Goal: Task Accomplishment & Management: Complete application form

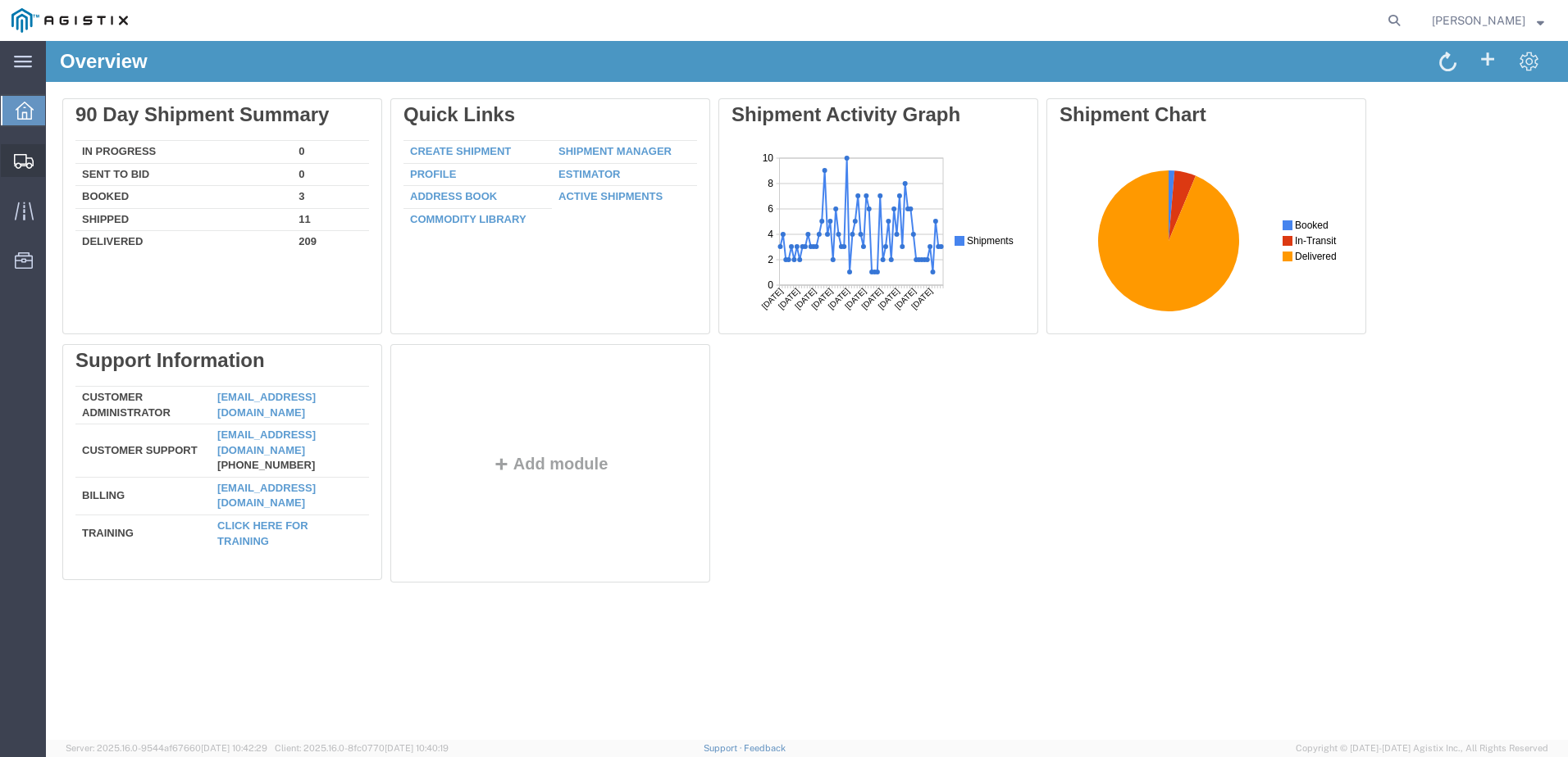
click at [0, 0] on span "Create from Template" at bounding box center [0, 0] width 0 height 0
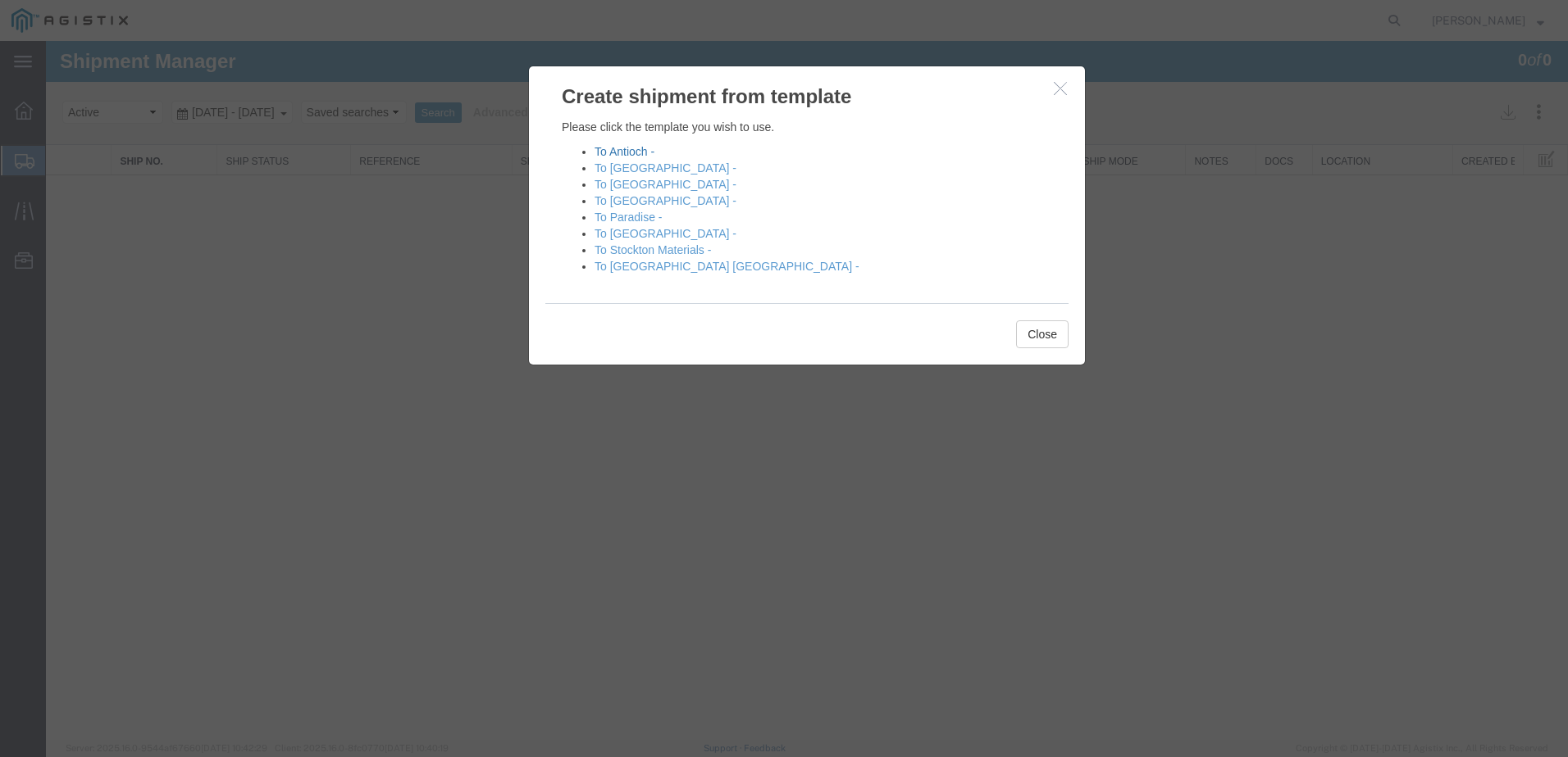
click at [633, 150] on link "To Antioch -" at bounding box center [625, 151] width 60 height 13
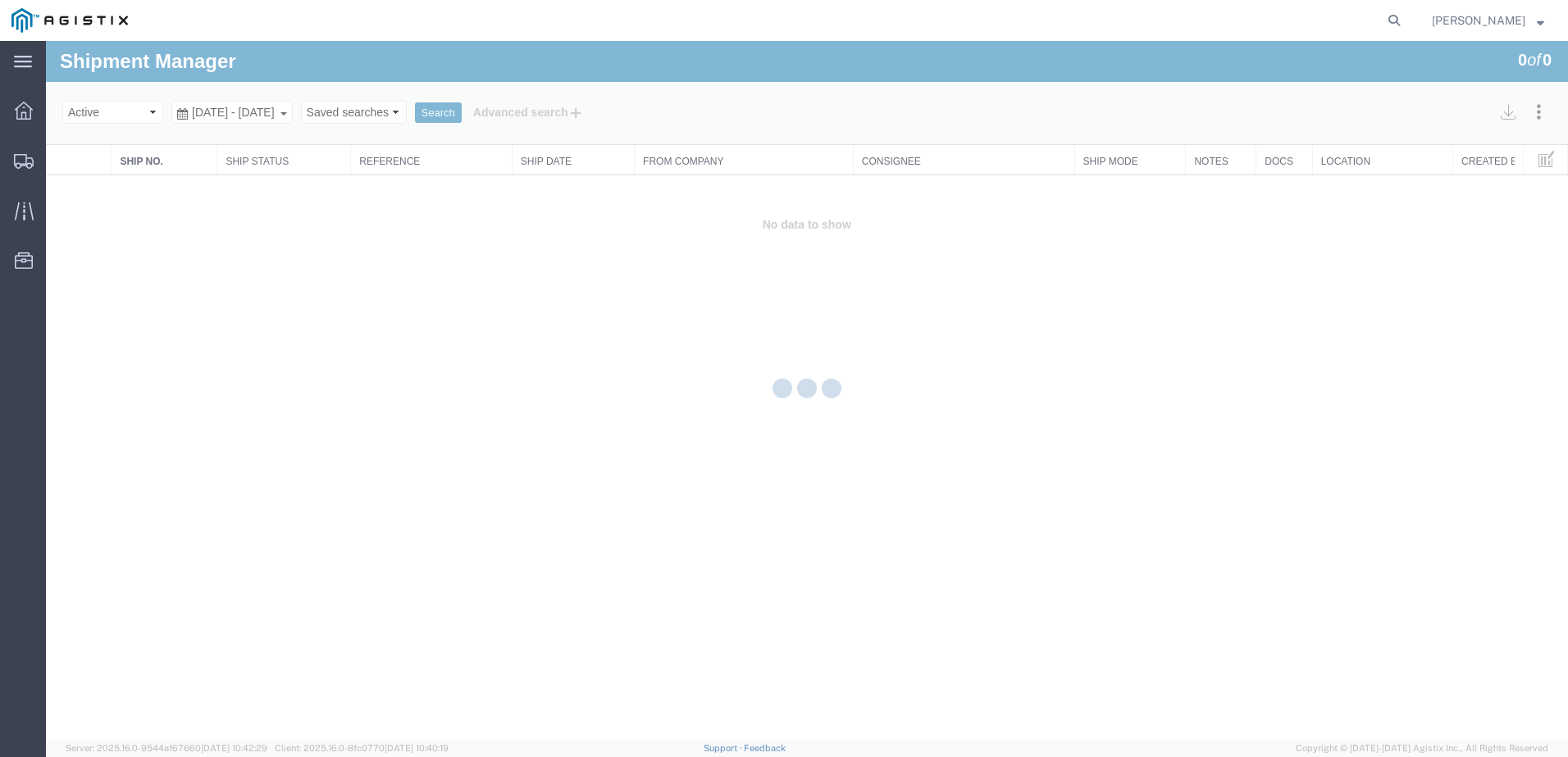
select select "PURCHORD"
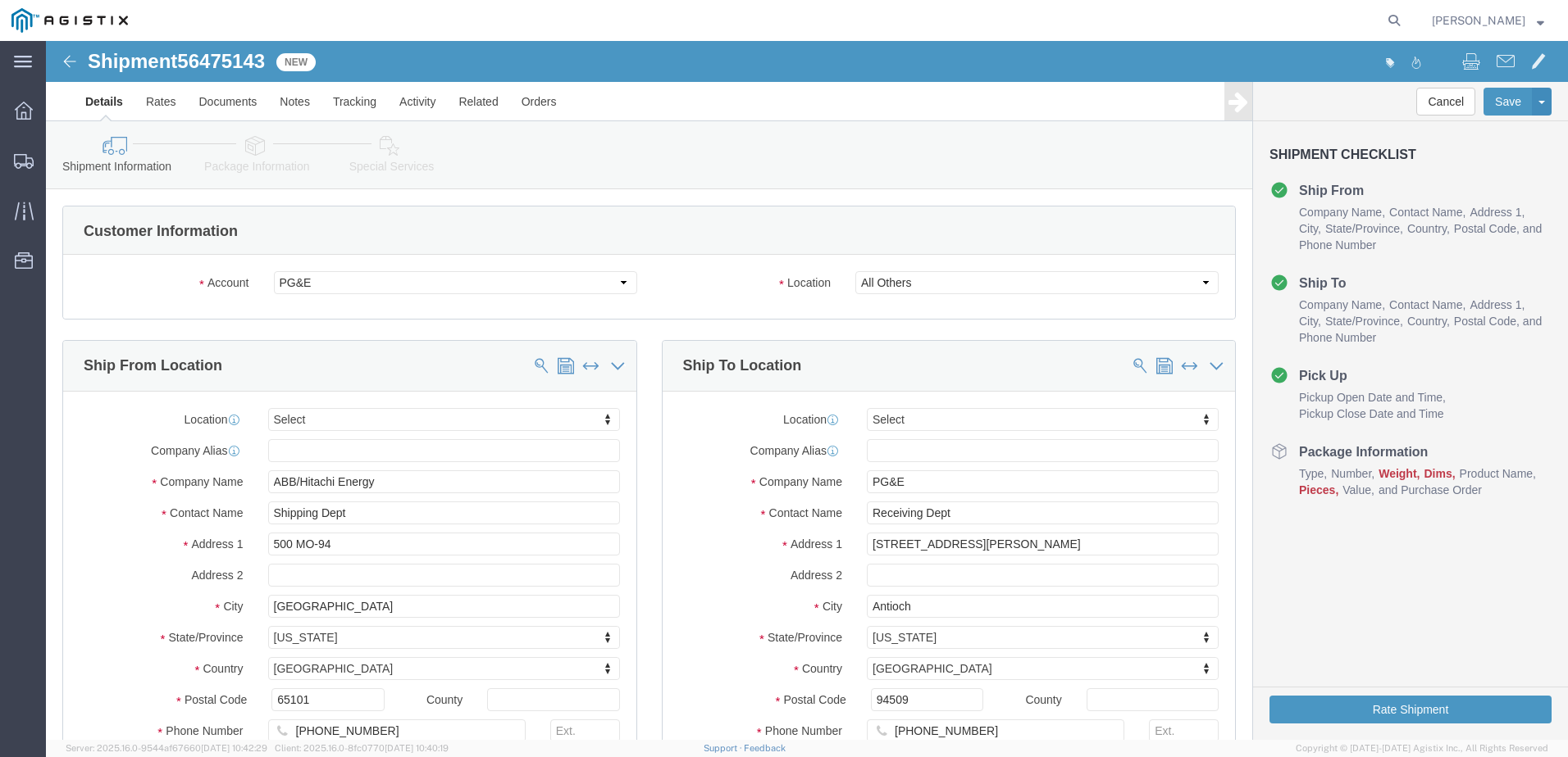
select select
drag, startPoint x: 140, startPoint y: 18, endPoint x: 220, endPoint y: 20, distance: 80.0
click span "56475143"
copy span "56475143"
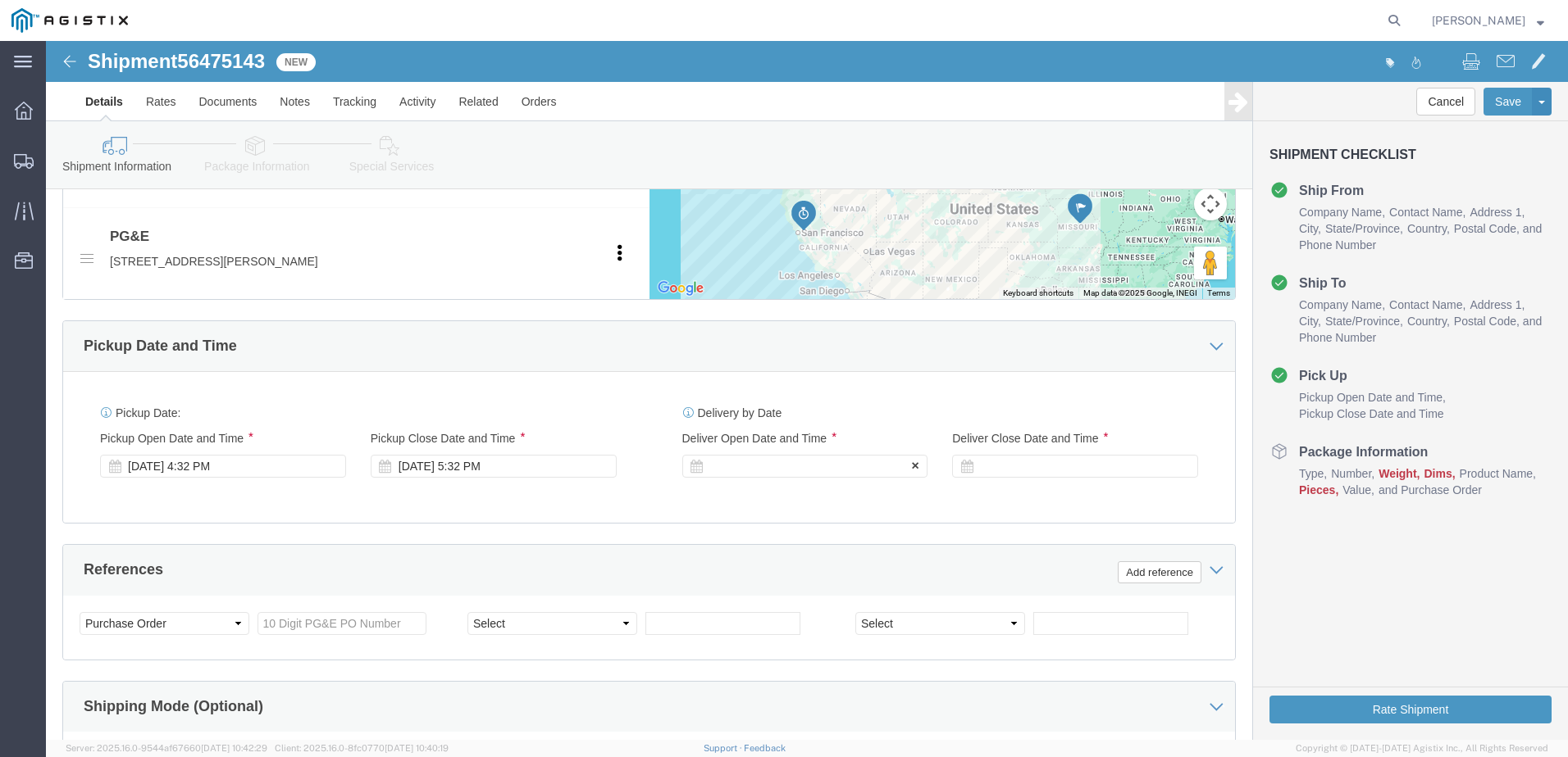
click div
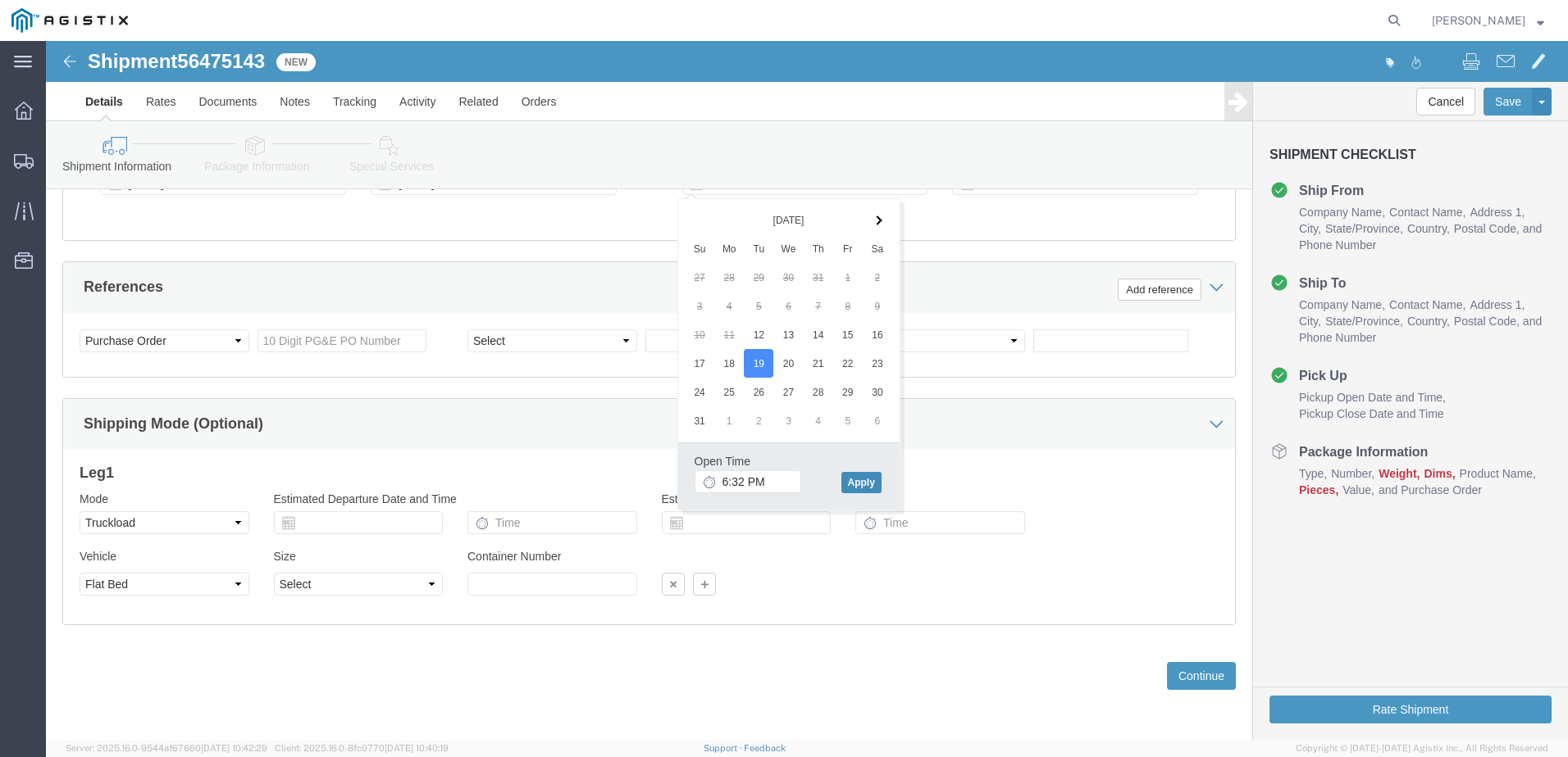
drag, startPoint x: 803, startPoint y: 436, endPoint x: 814, endPoint y: 429, distance: 13.0
click button "Apply"
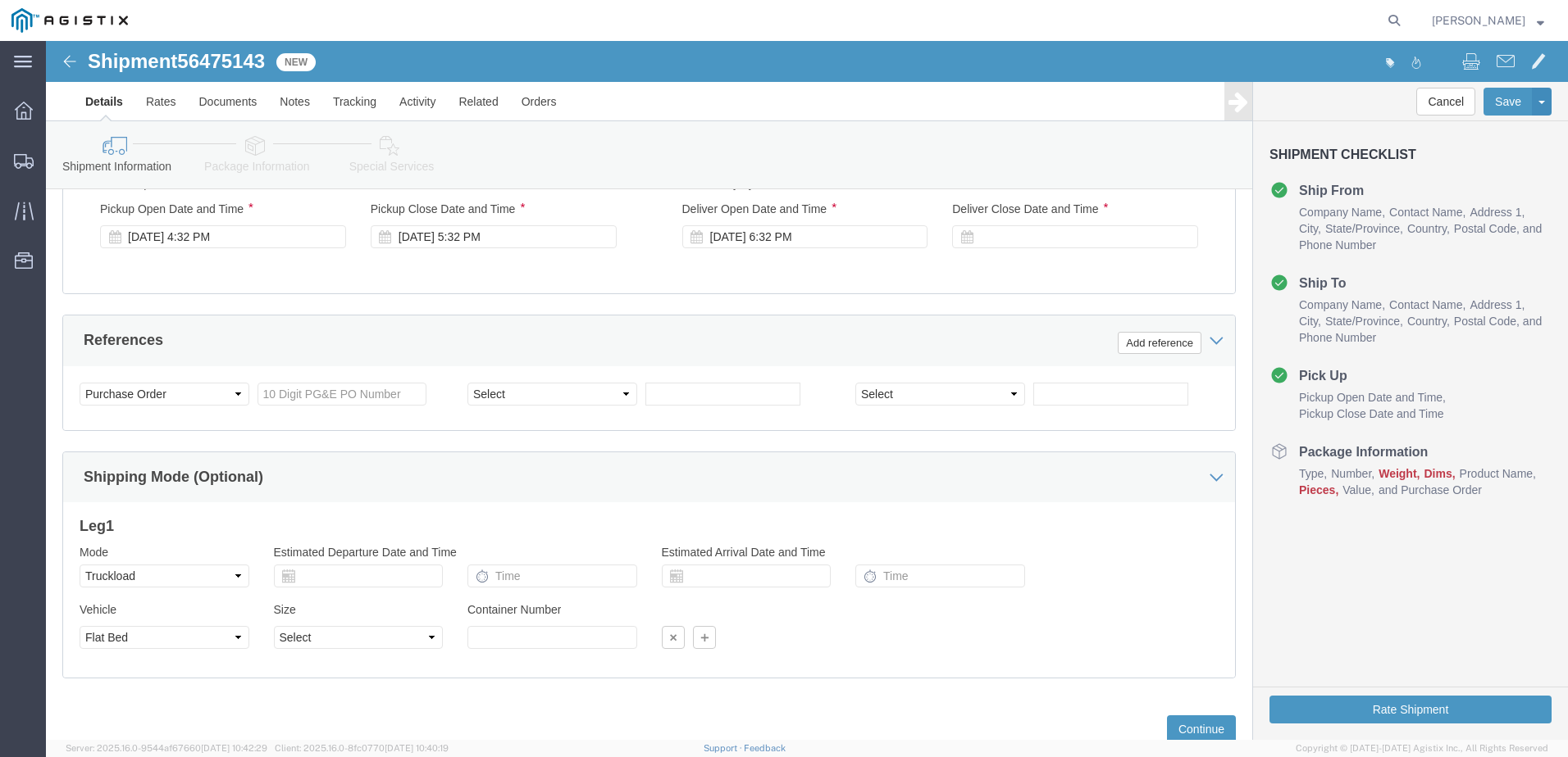
scroll to position [1020, 0]
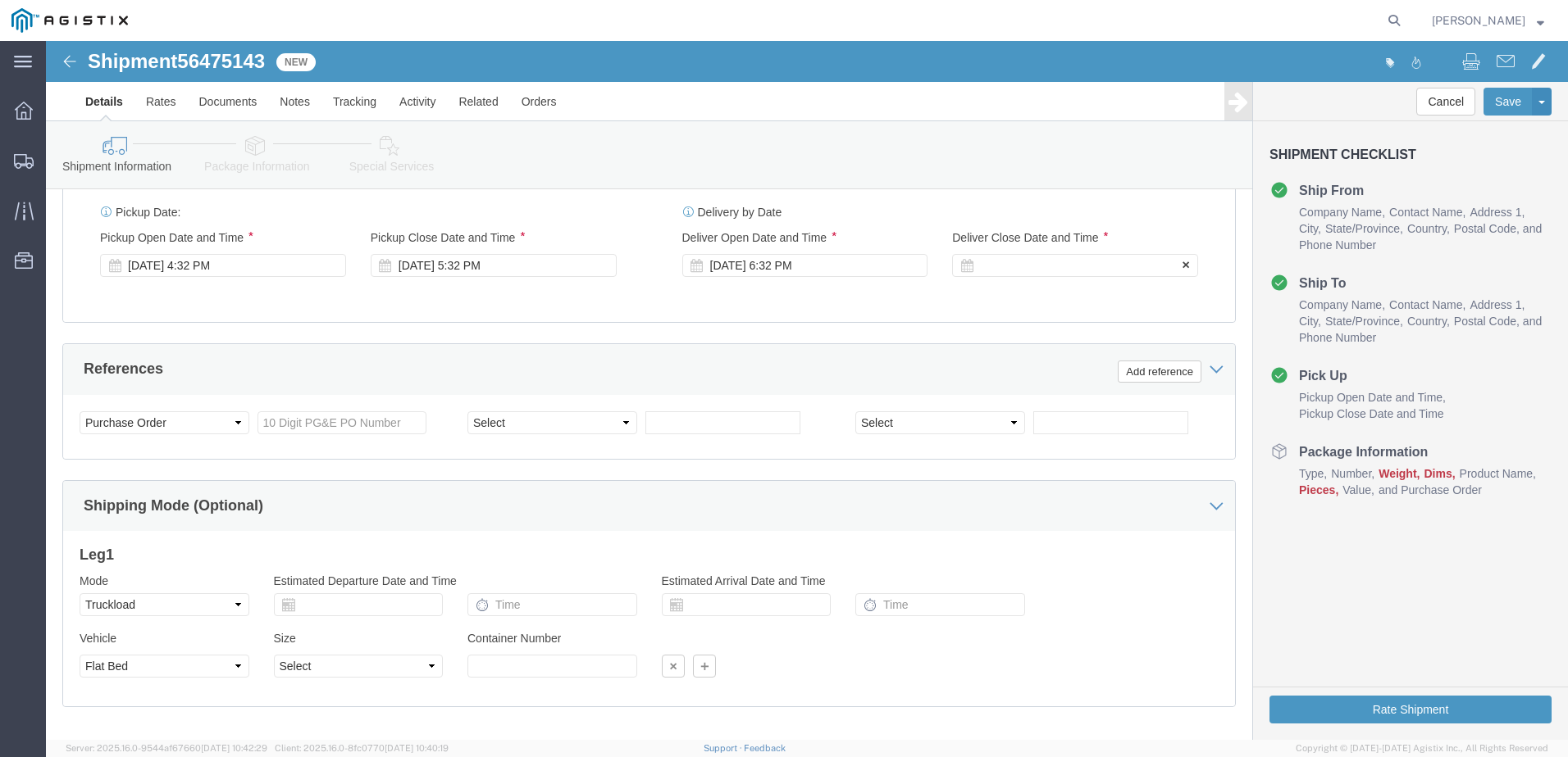
click div
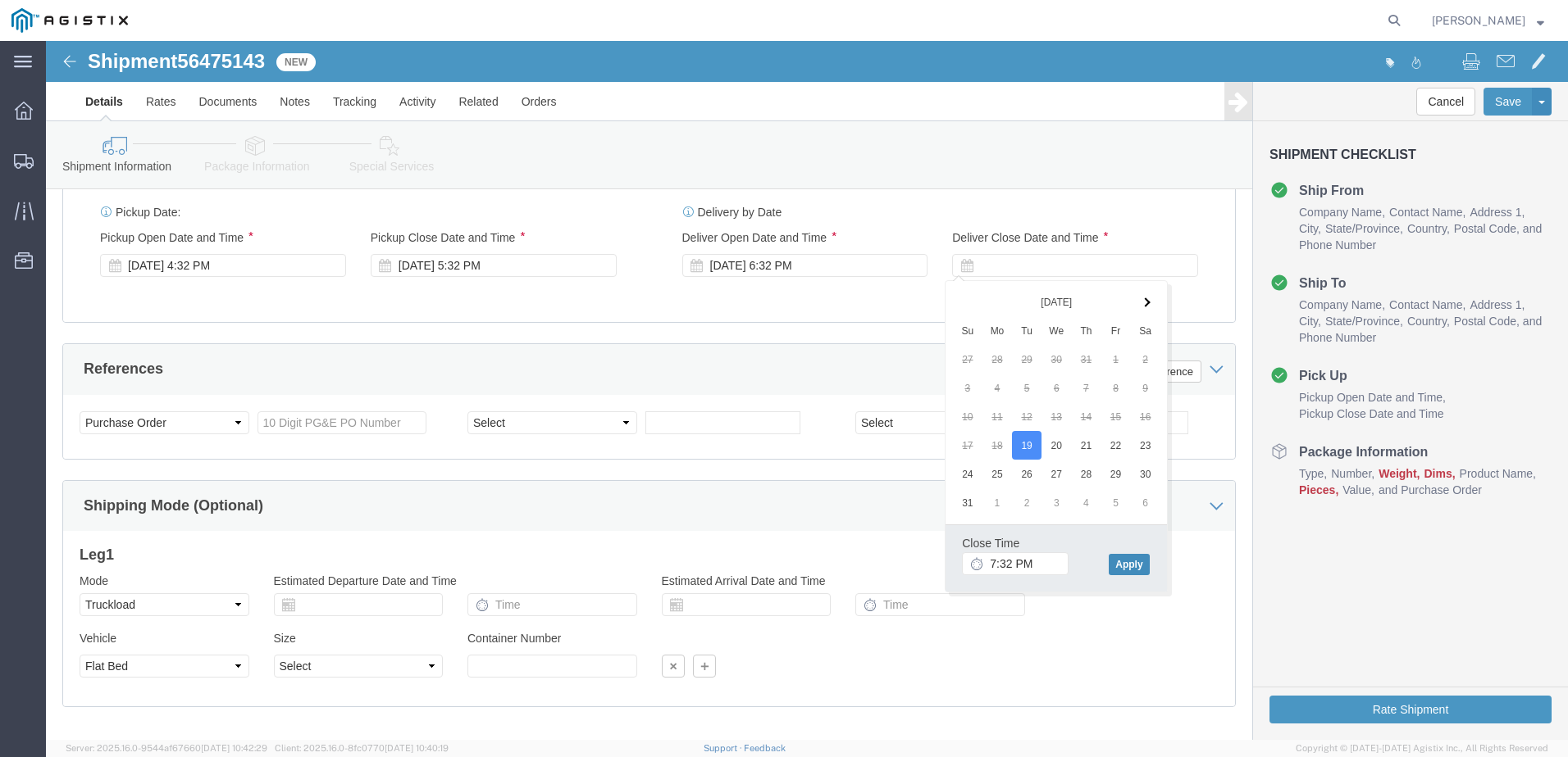
click button "Apply"
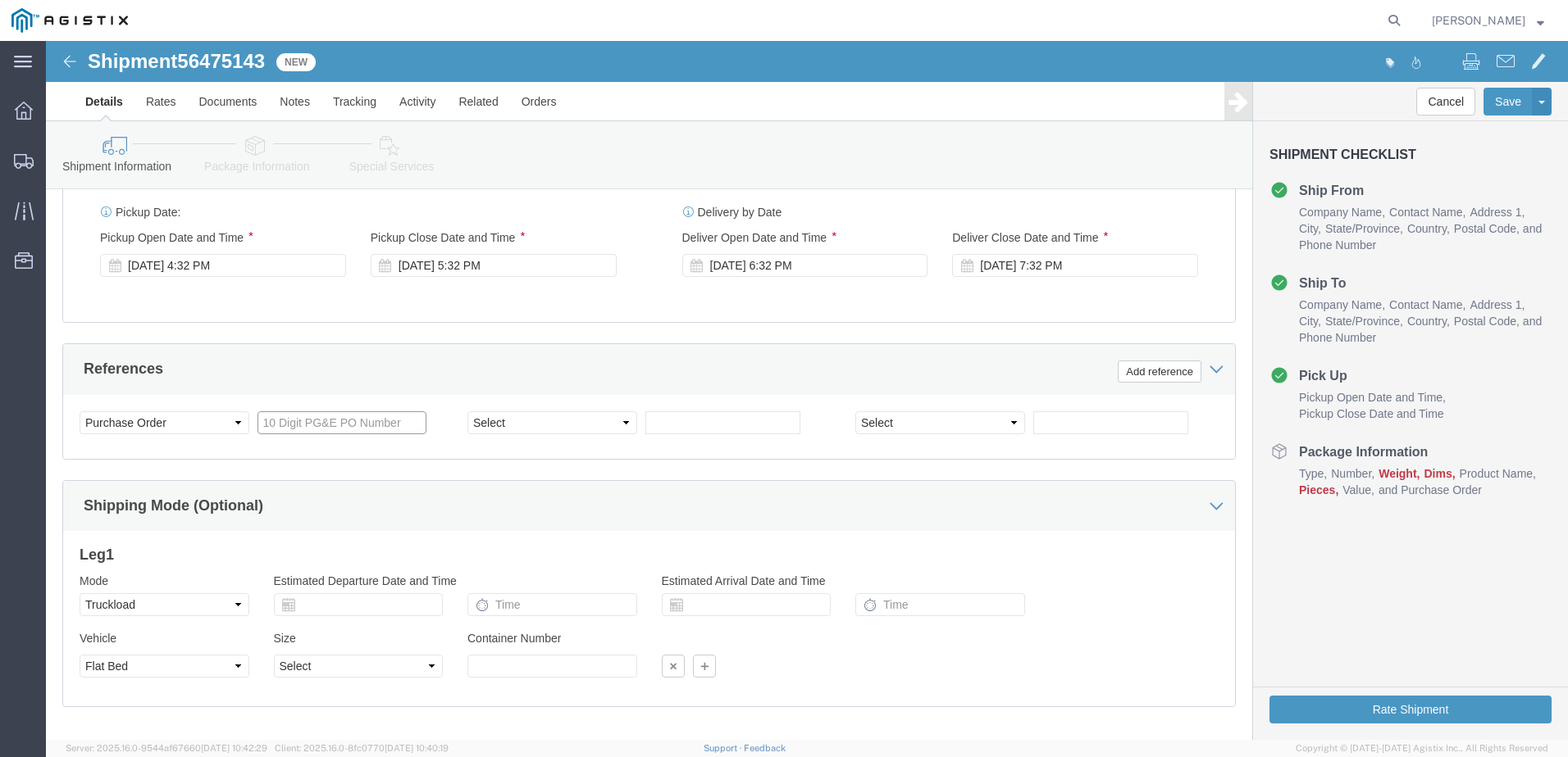
click input "text"
type input "3501394625"
click select "Select Account Type Activity ID Airline Appointment Number ASN Batch Request # …"
select select "BOL"
click select "Select Account Type Activity ID Airline Appointment Number ASN Batch Request # …"
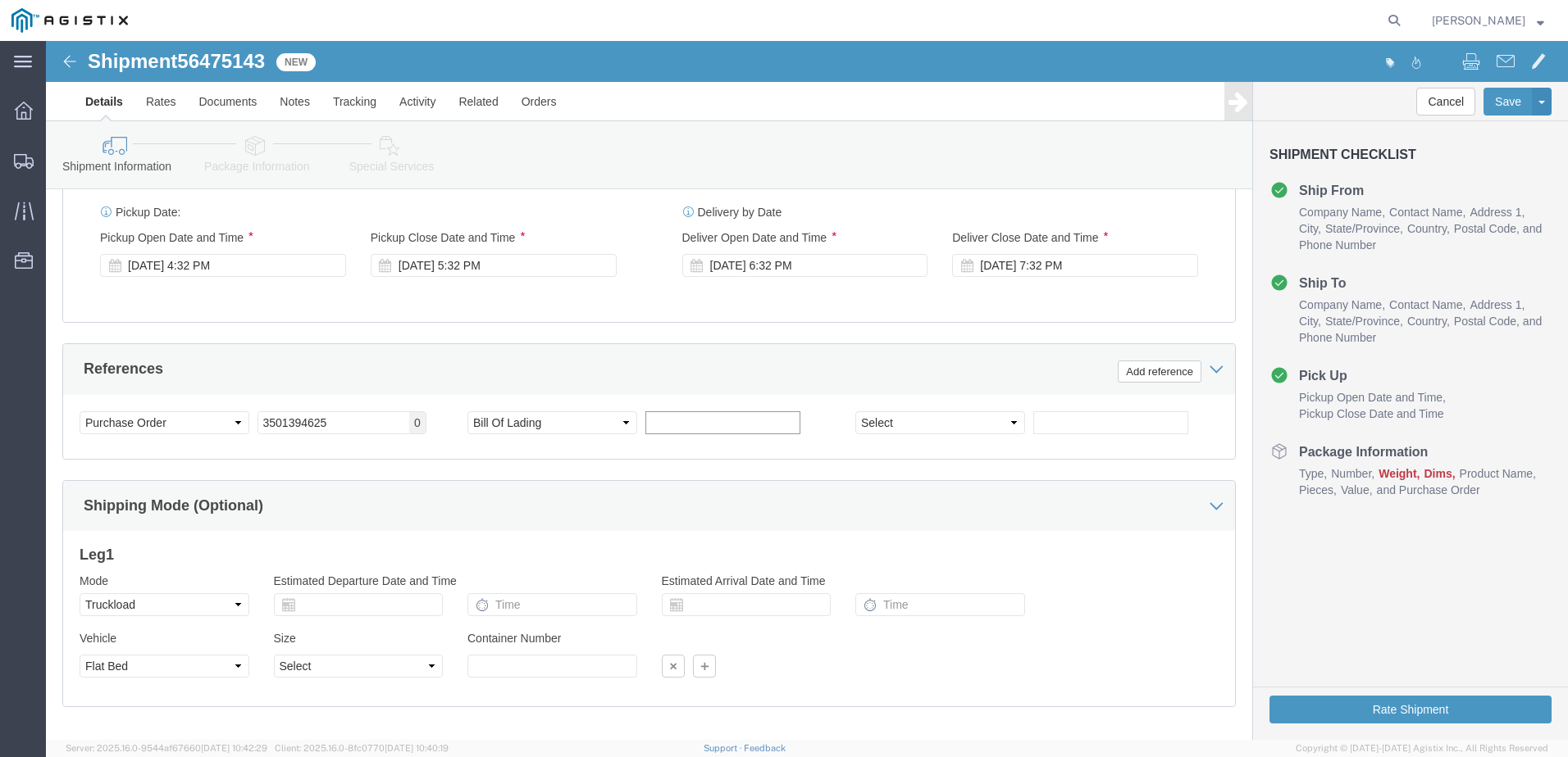
drag, startPoint x: 641, startPoint y: 388, endPoint x: 640, endPoint y: 380, distance: 8.1
click input "text"
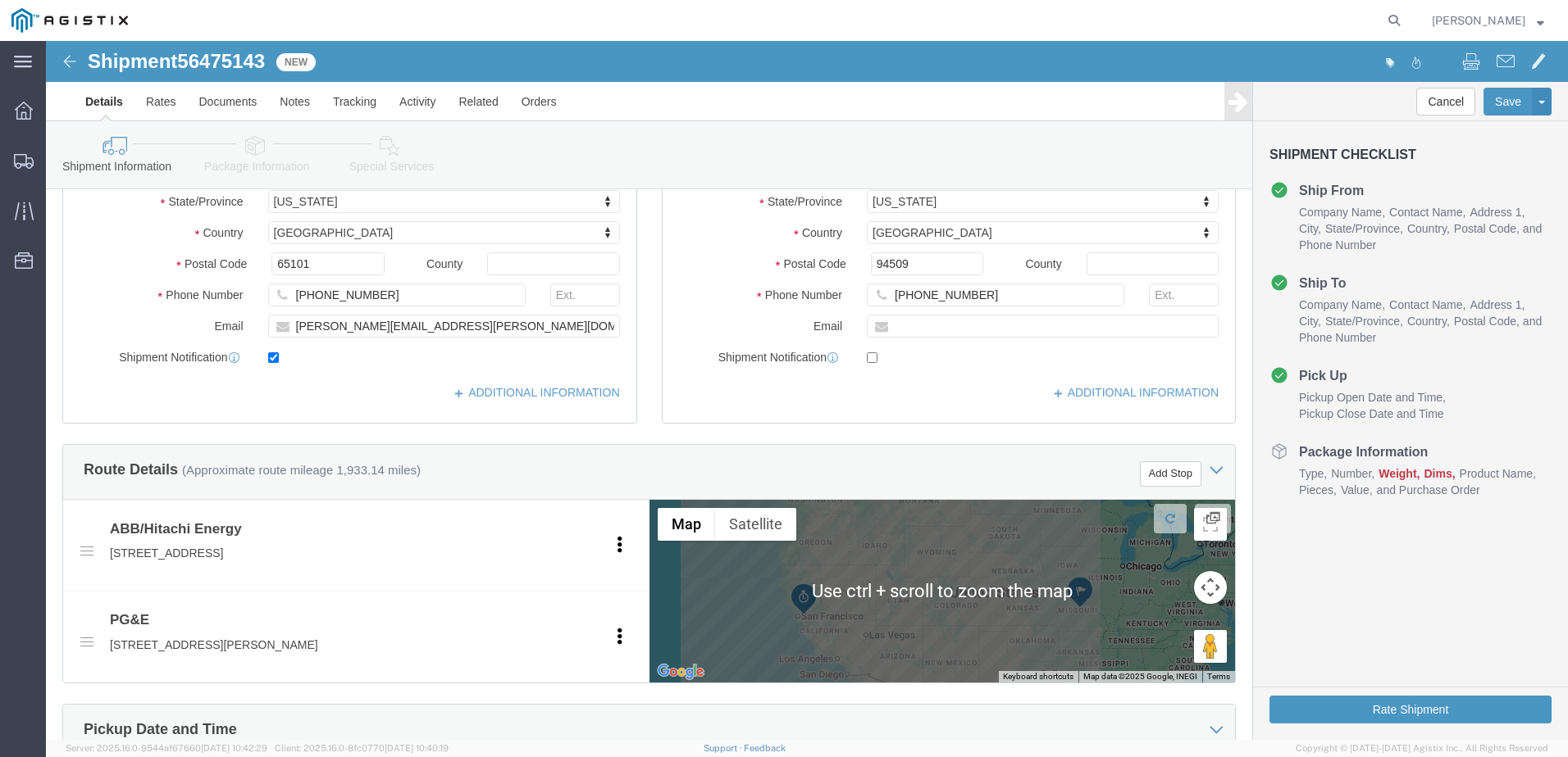
scroll to position [364, 0]
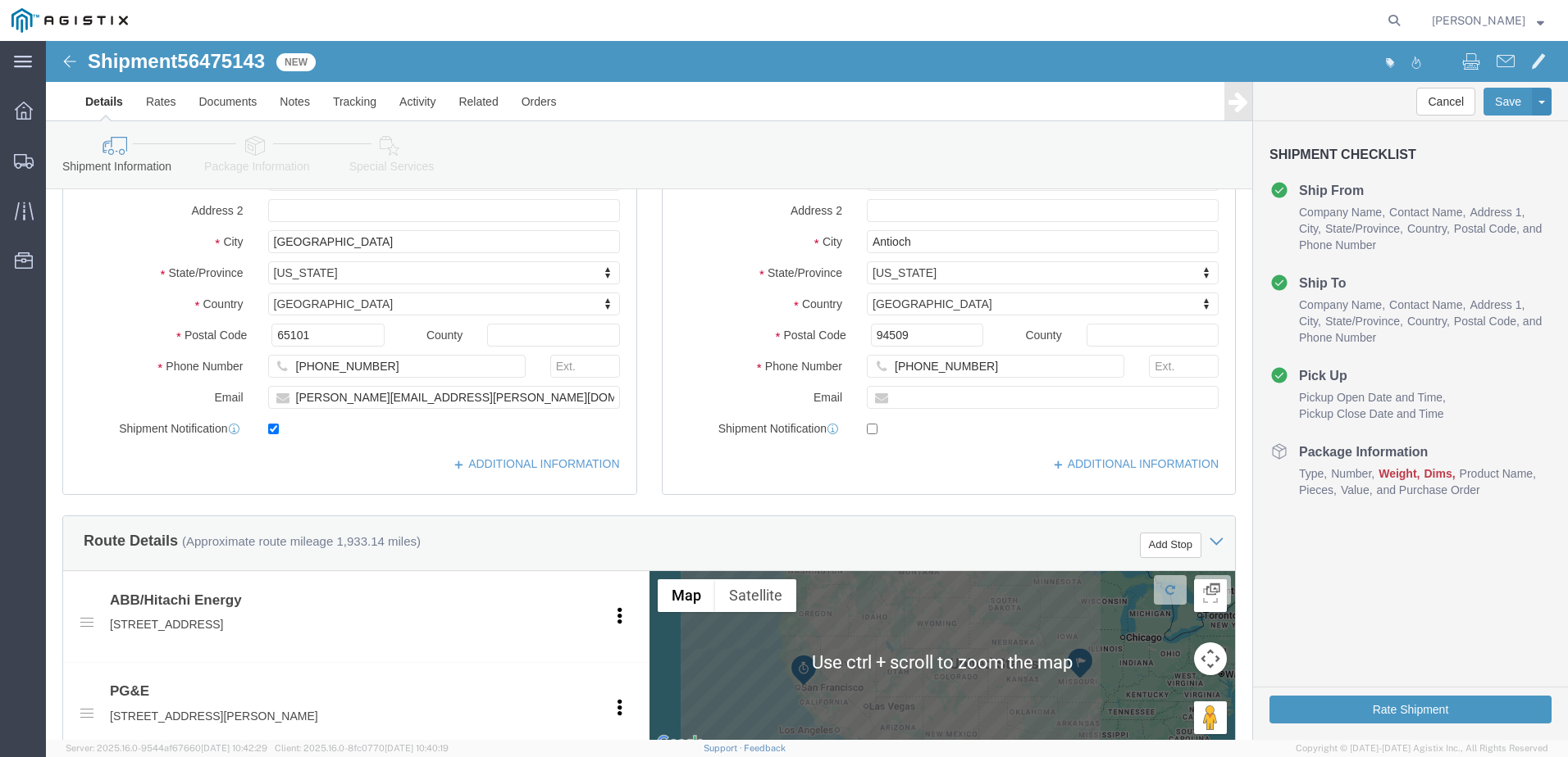
type input "JC000256D"
click button "Add Stop"
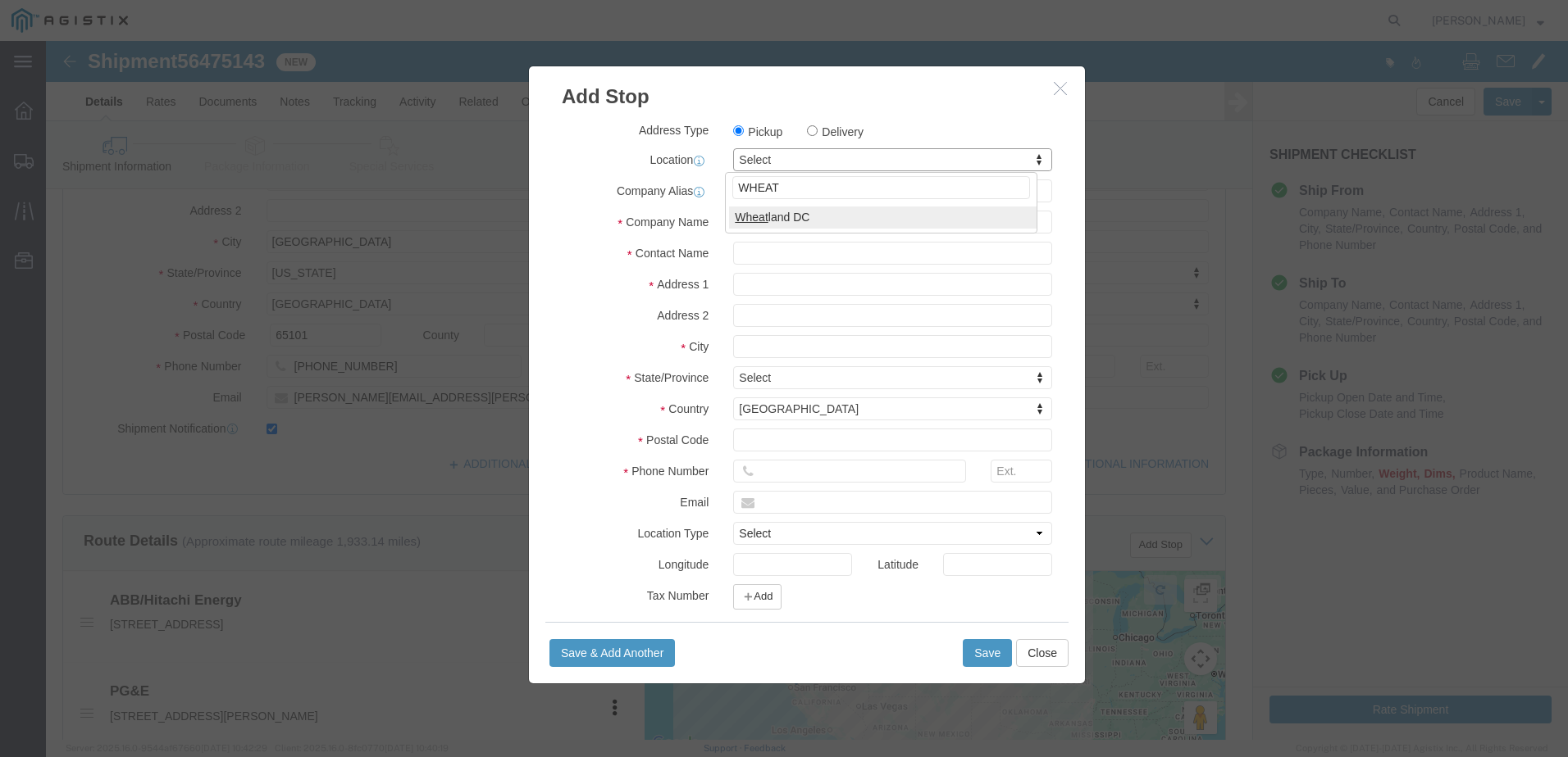
type input "WHEAT"
select select "19996"
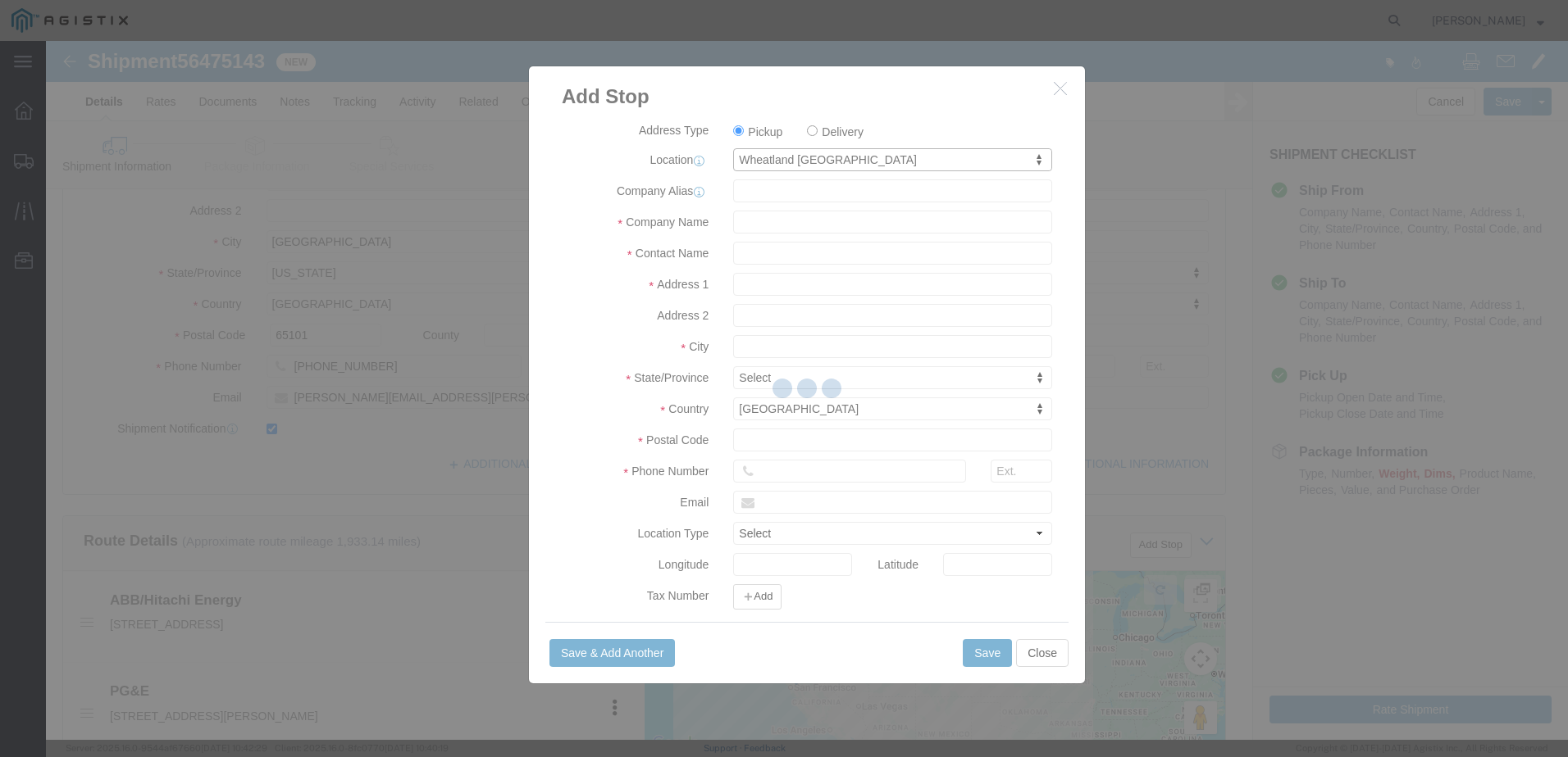
type input "PG&E"
type input "[STREET_ADDRESS]"
type input "Wheatland"
type input "95692"
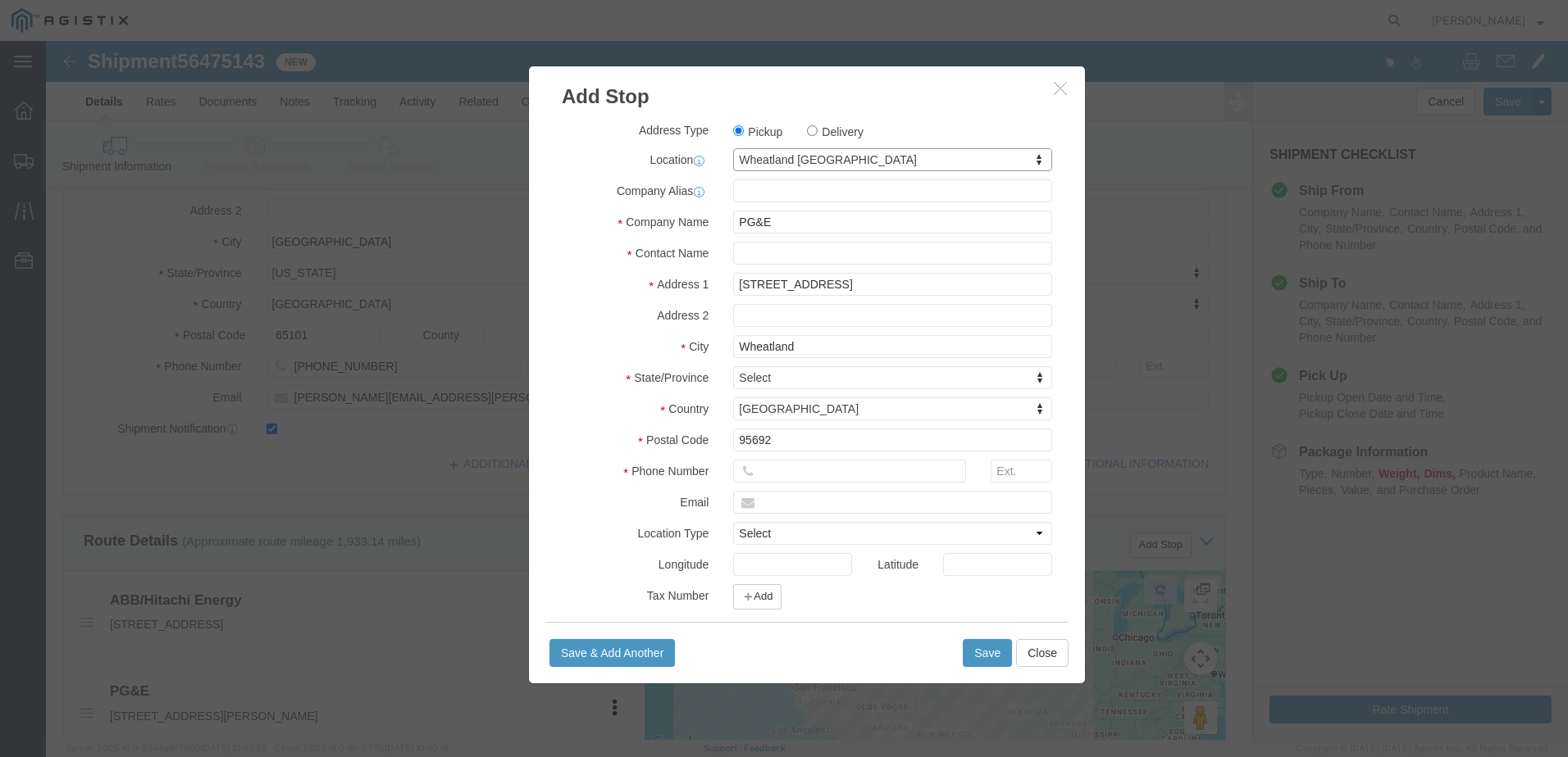
select select "CA"
click input "text"
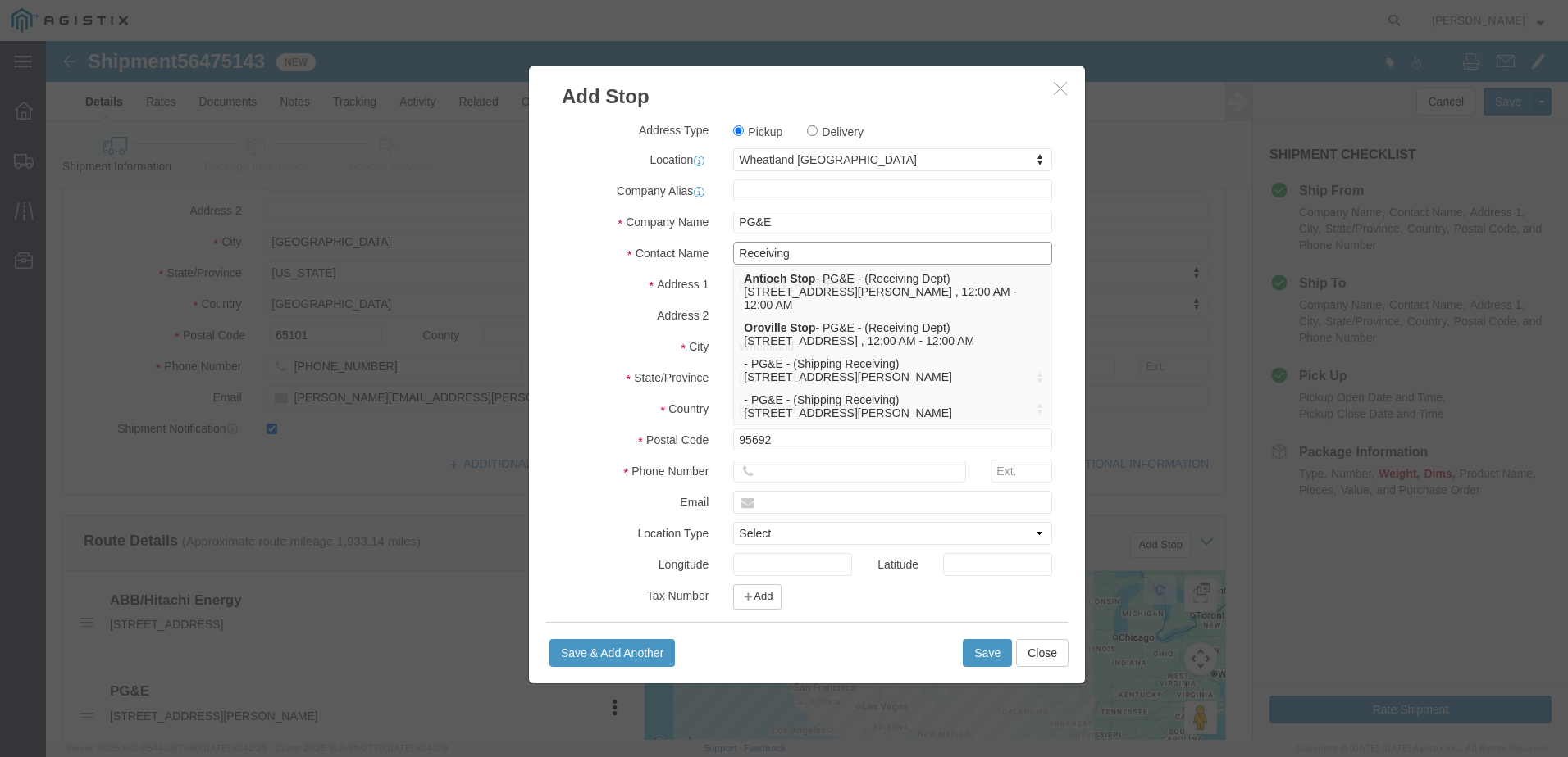
type input "Receiving"
click input "text"
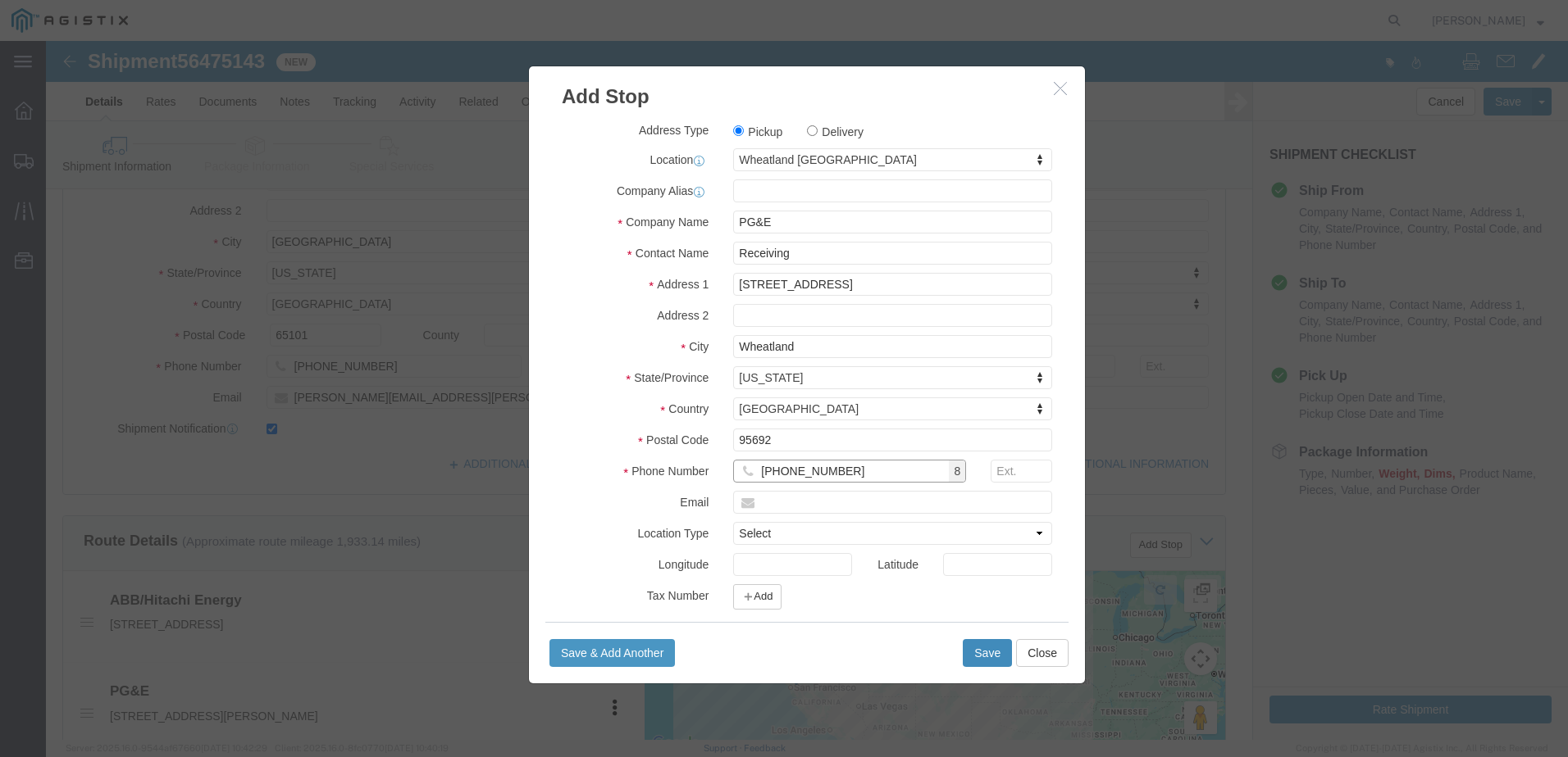
type input "[PHONE_NUMBER]"
click button "Save"
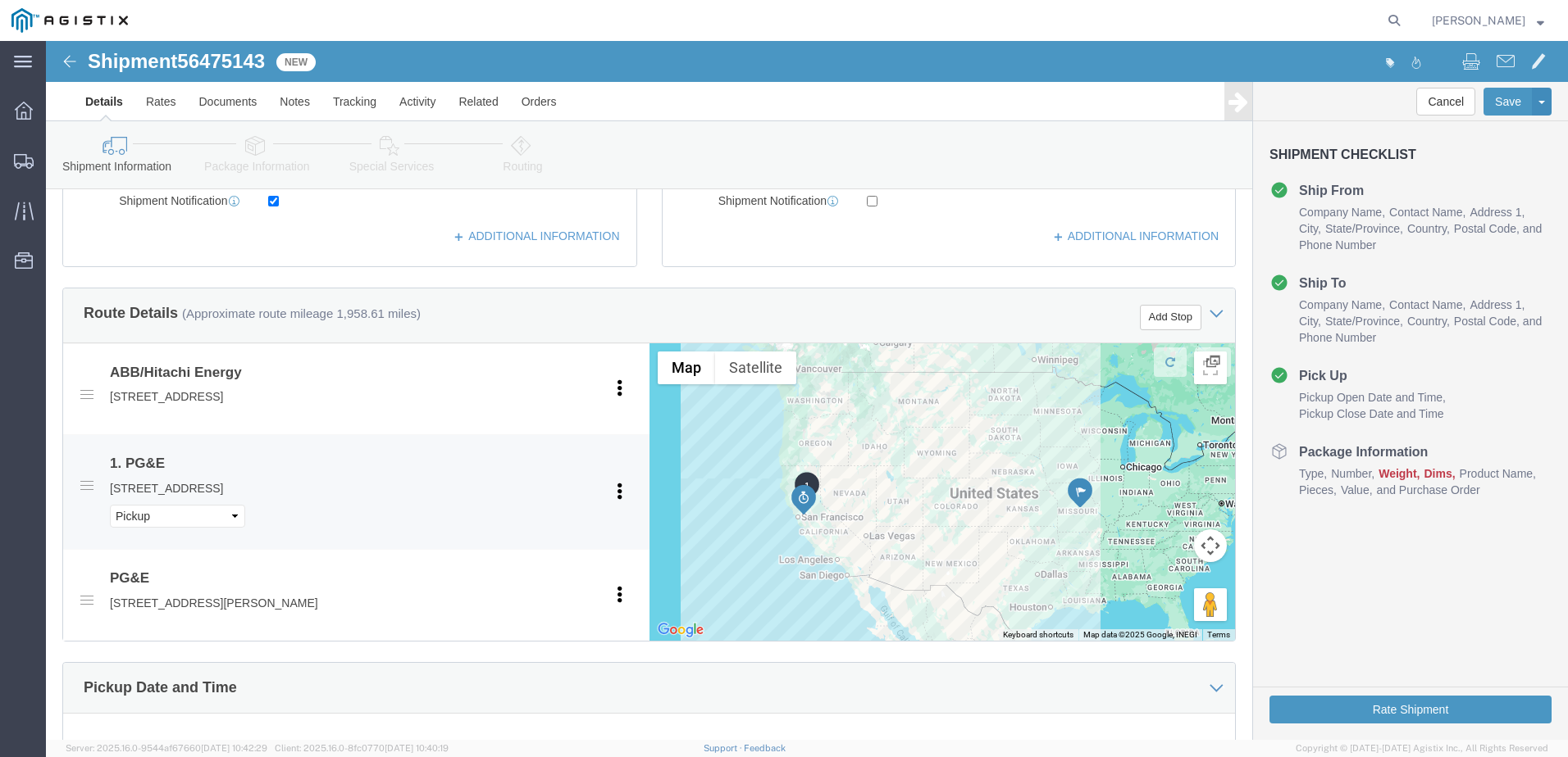
scroll to position [610, 0]
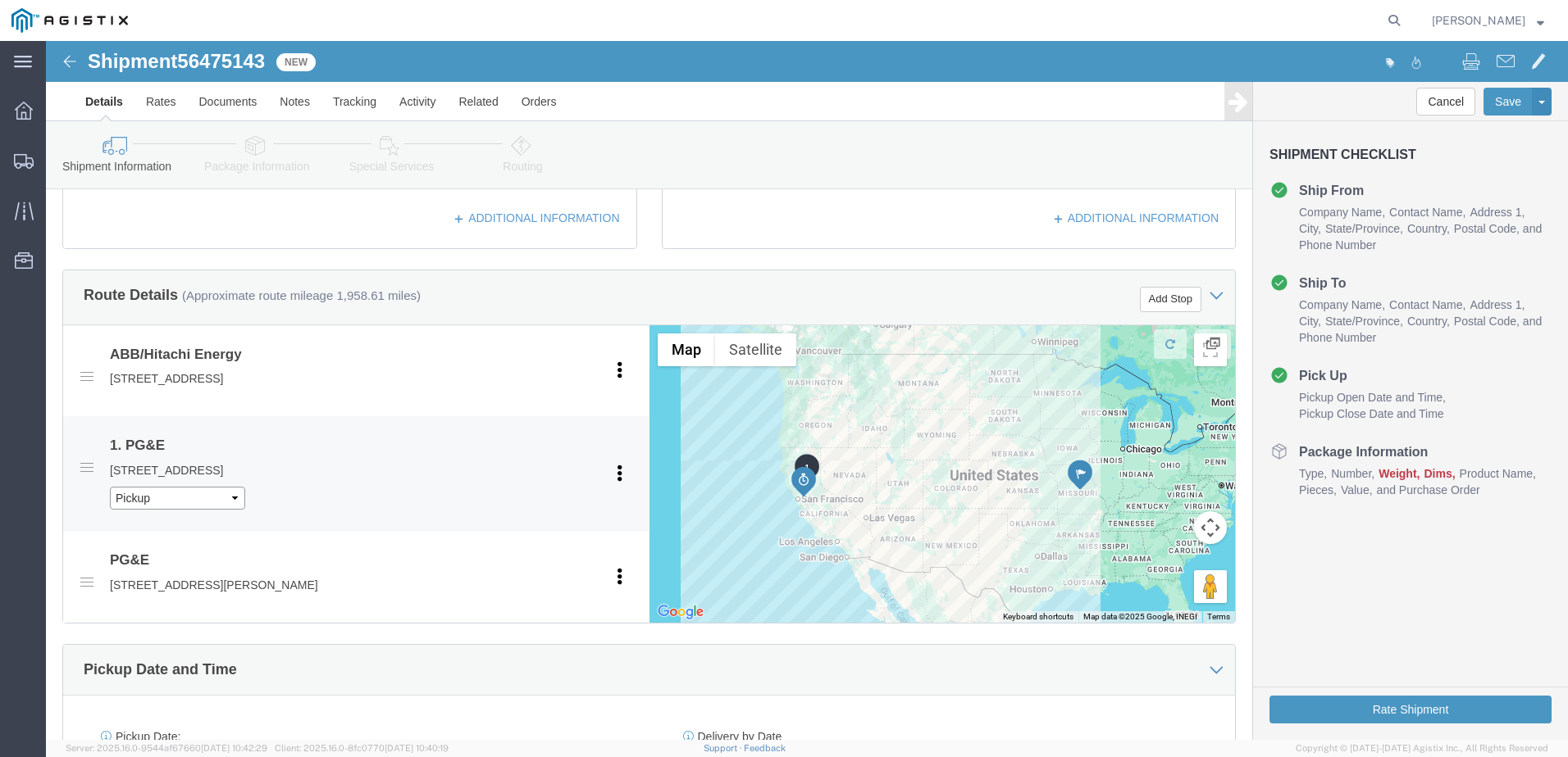
click select "Pickup Delivery"
select select "D"
click select "Pickup Delivery"
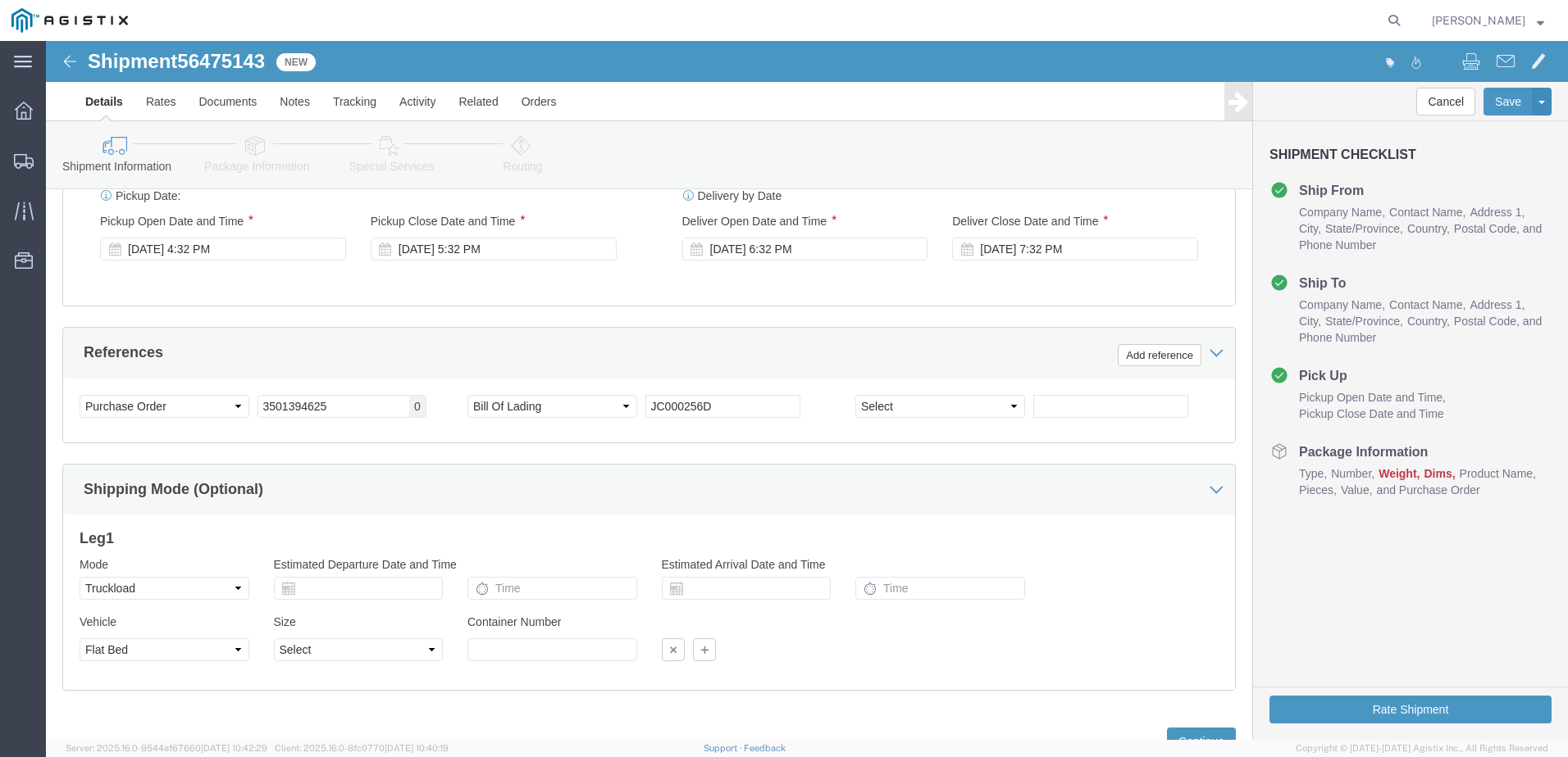
scroll to position [1217, 0]
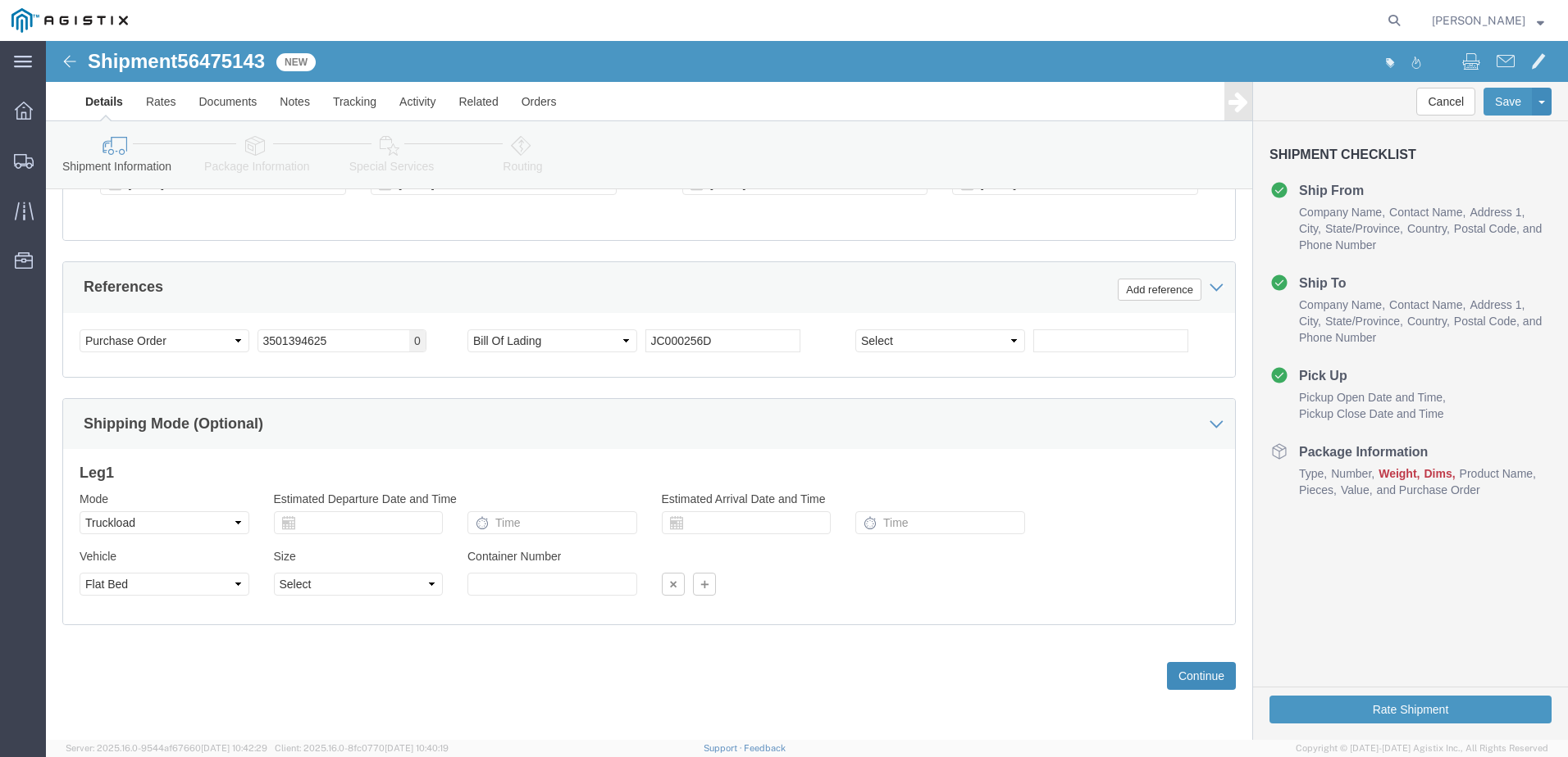
click button "Continue"
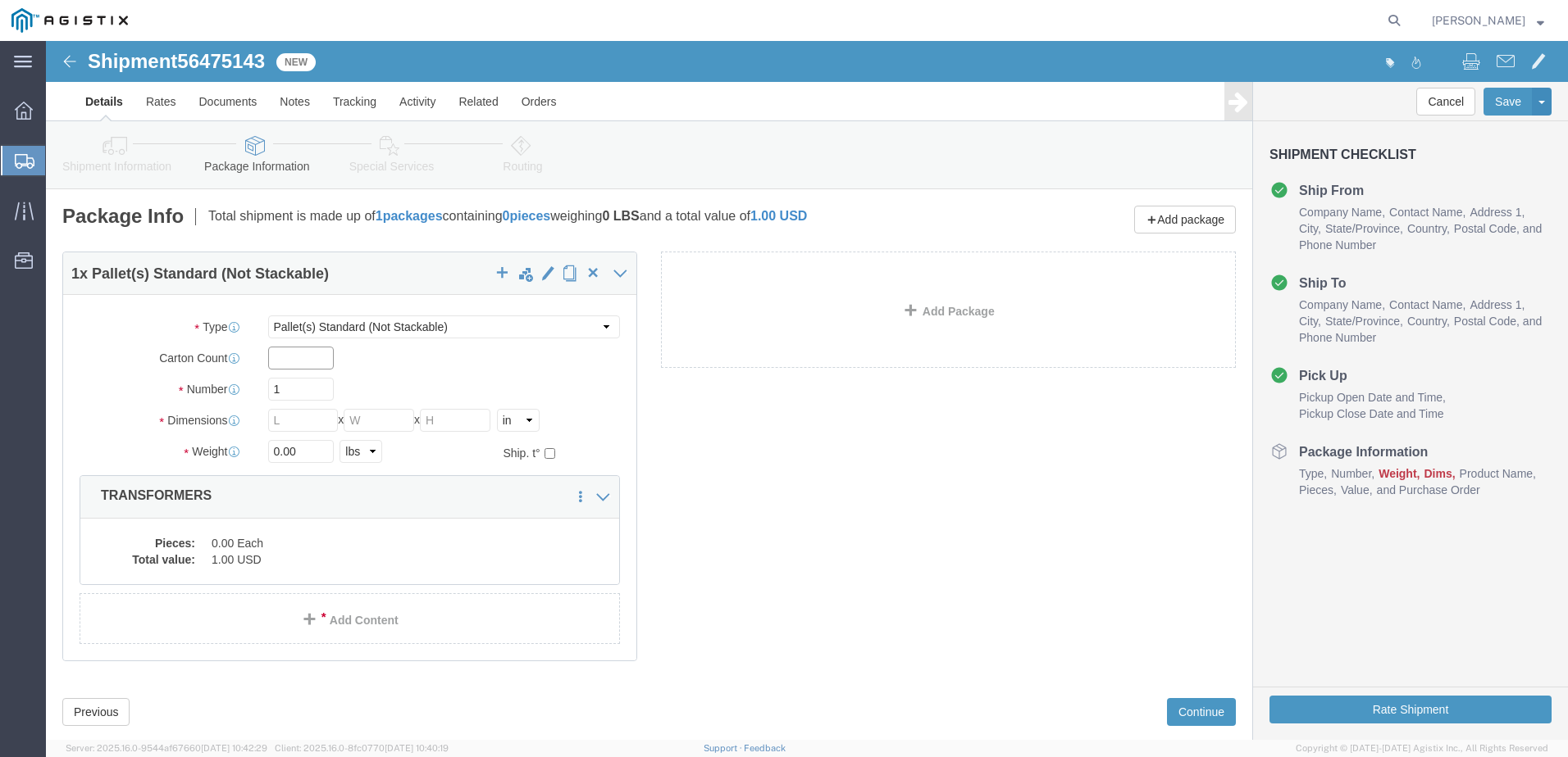
click input "text"
type input "1"
type input "6"
click input "text"
type input "420"
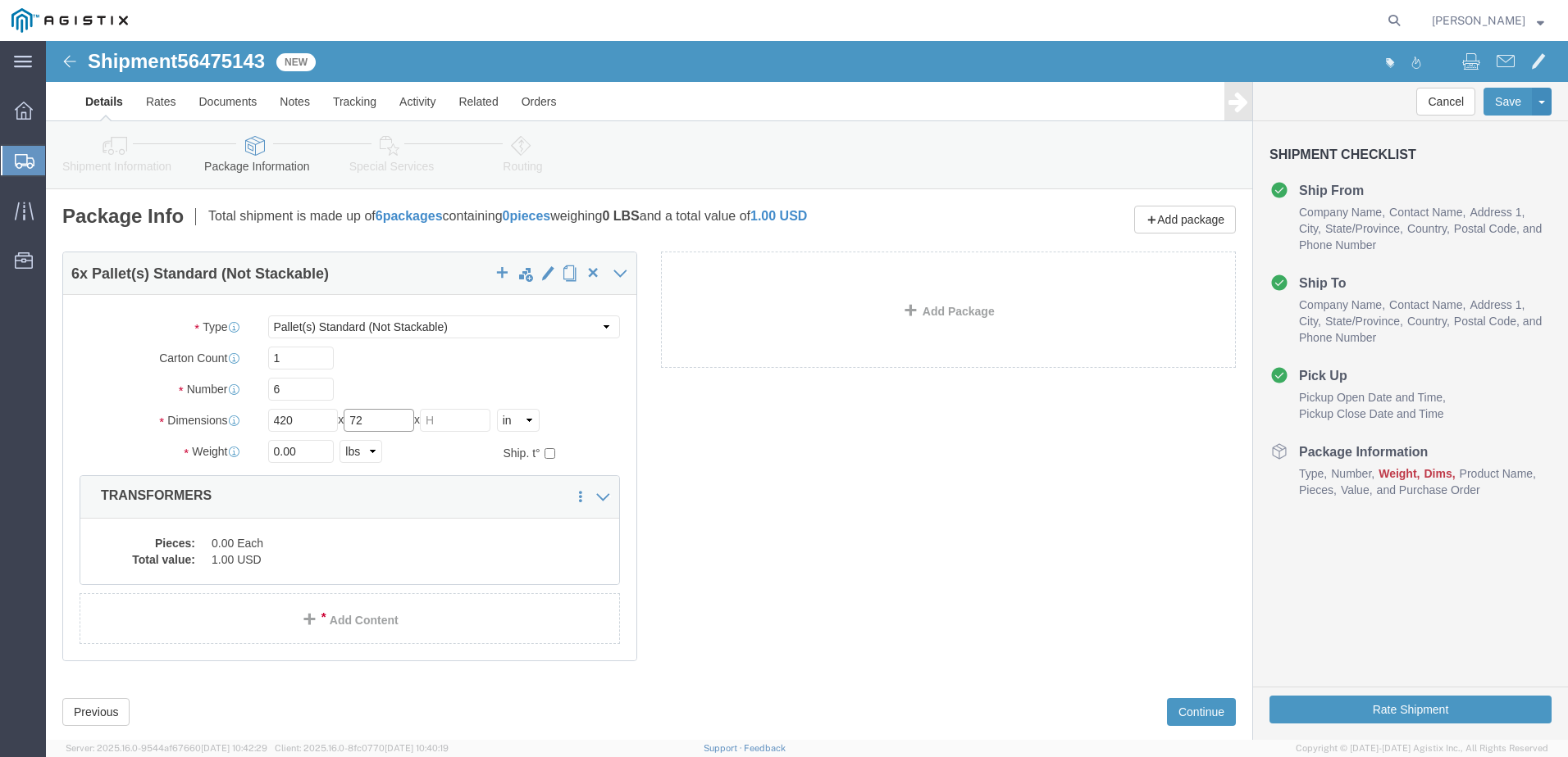
type input "72"
type input "26080.00"
click dd "0.00 Each"
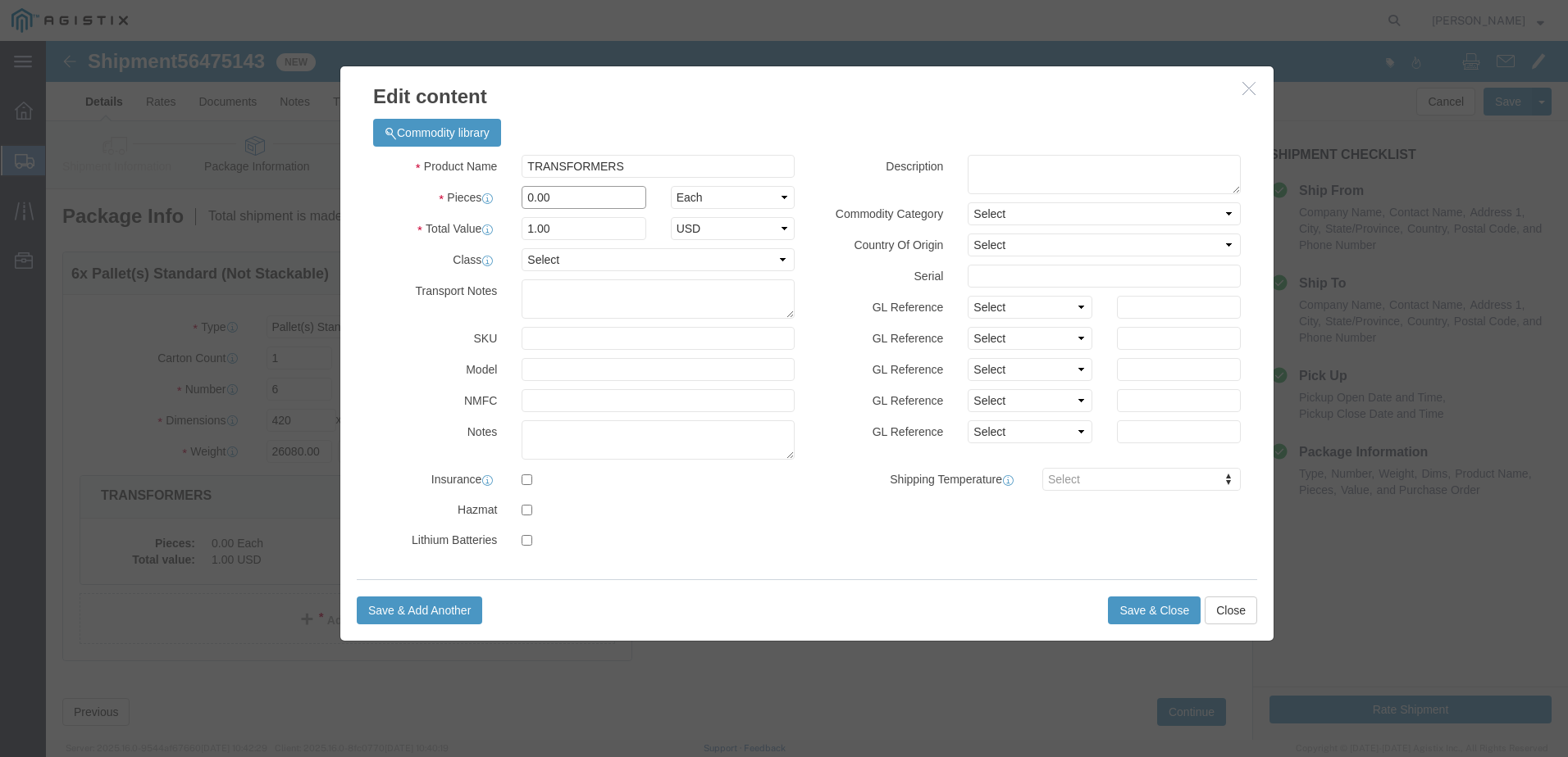
drag, startPoint x: 524, startPoint y: 159, endPoint x: 323, endPoint y: 183, distance: 202.4
click div "Product Name TRANSFORMERS Pieces 0.00 Select Bag Barrels 100Board Feet Bottle B…"
type input "6"
click button "Save & Close"
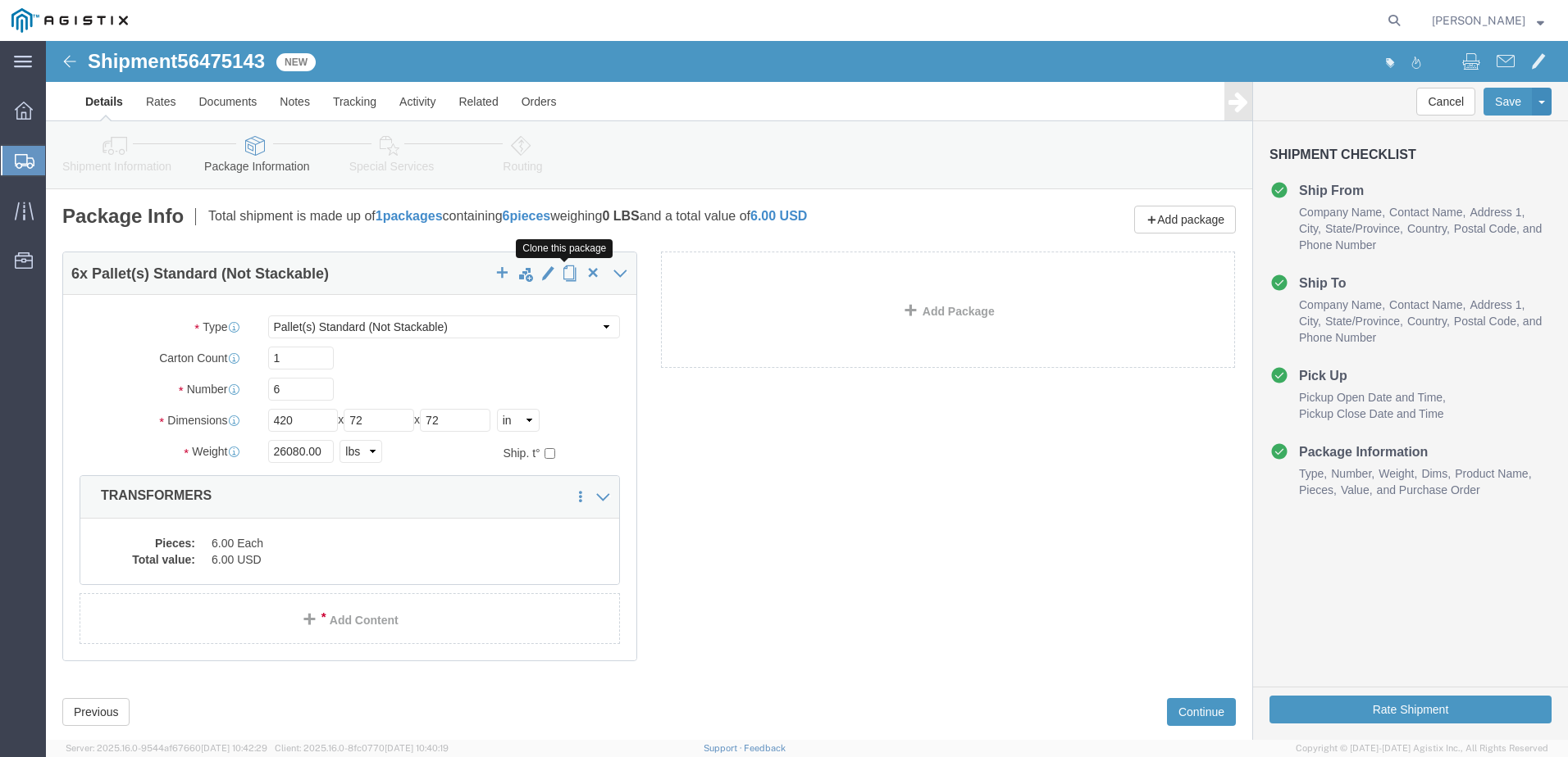
click span "button"
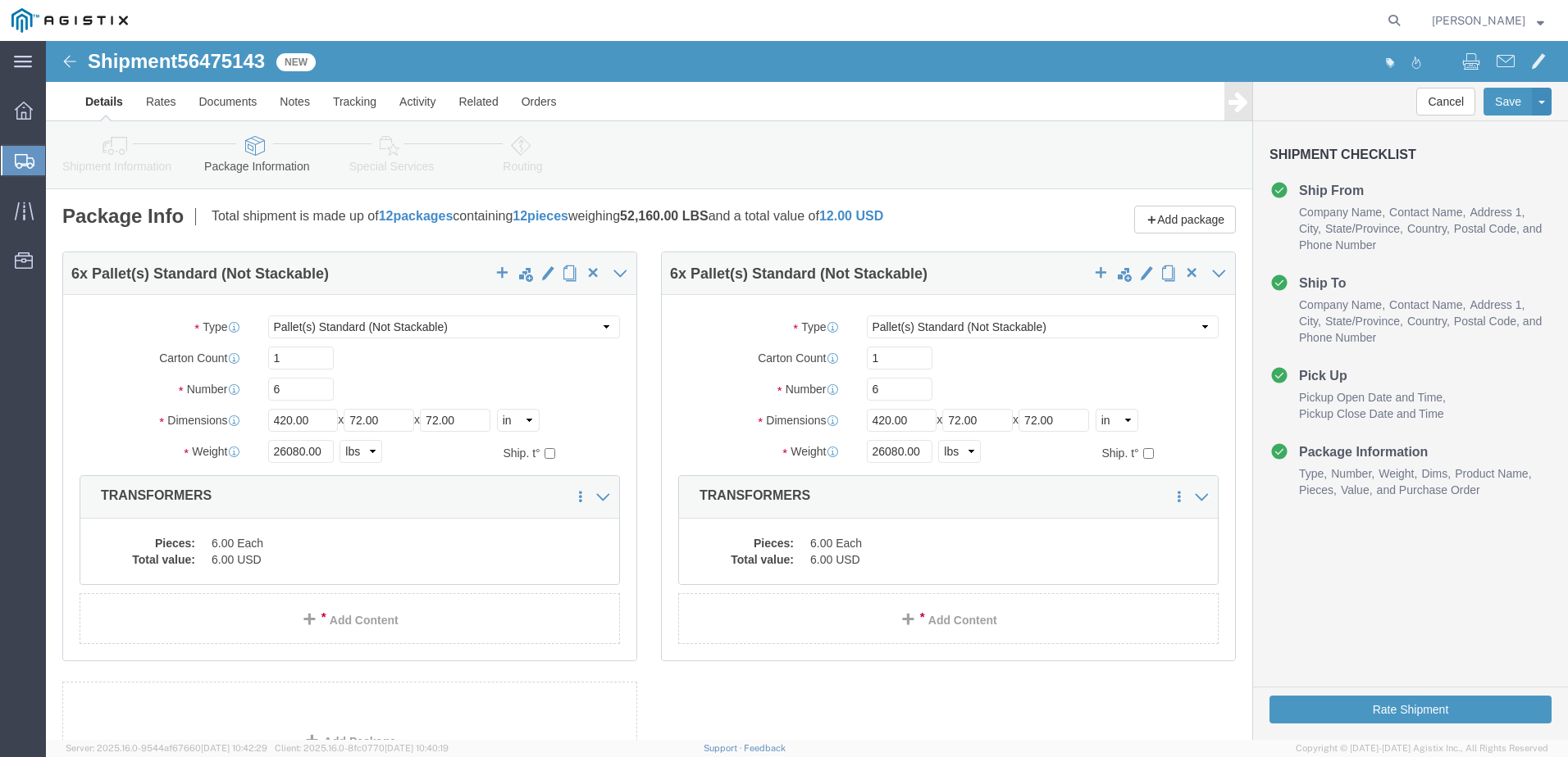
select select "PSNS"
click input "6"
drag, startPoint x: 838, startPoint y: 343, endPoint x: 676, endPoint y: 359, distance: 162.8
click div "Number 6"
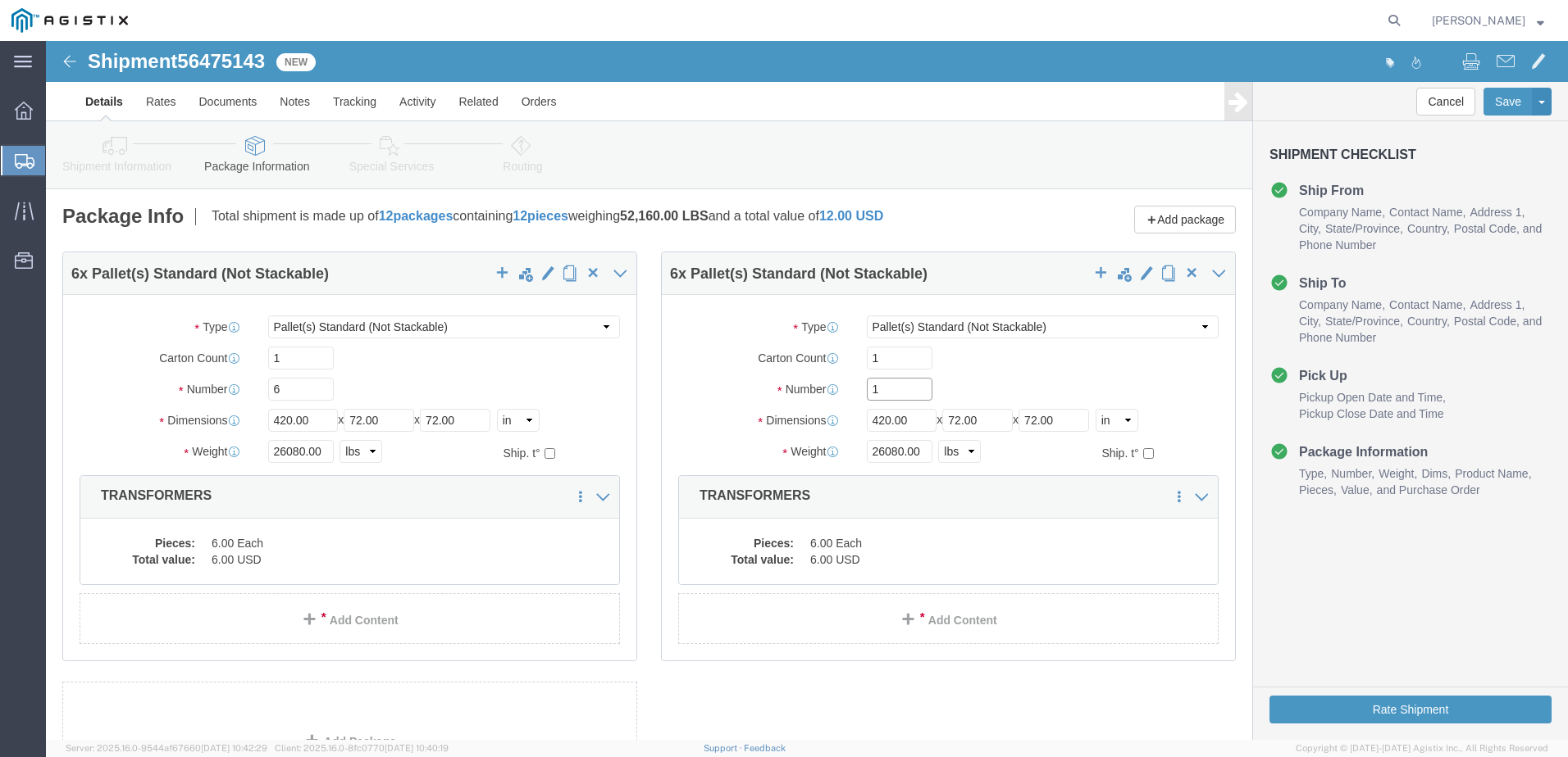
type input "1"
drag, startPoint x: 856, startPoint y: 384, endPoint x: 687, endPoint y: 384, distance: 169.0
click div "Dimensions Length 420.00 x Width 72.00 x Height 72.00 Select cm ft in"
type input "54"
drag, startPoint x: 871, startPoint y: 406, endPoint x: 614, endPoint y: 403, distance: 257.0
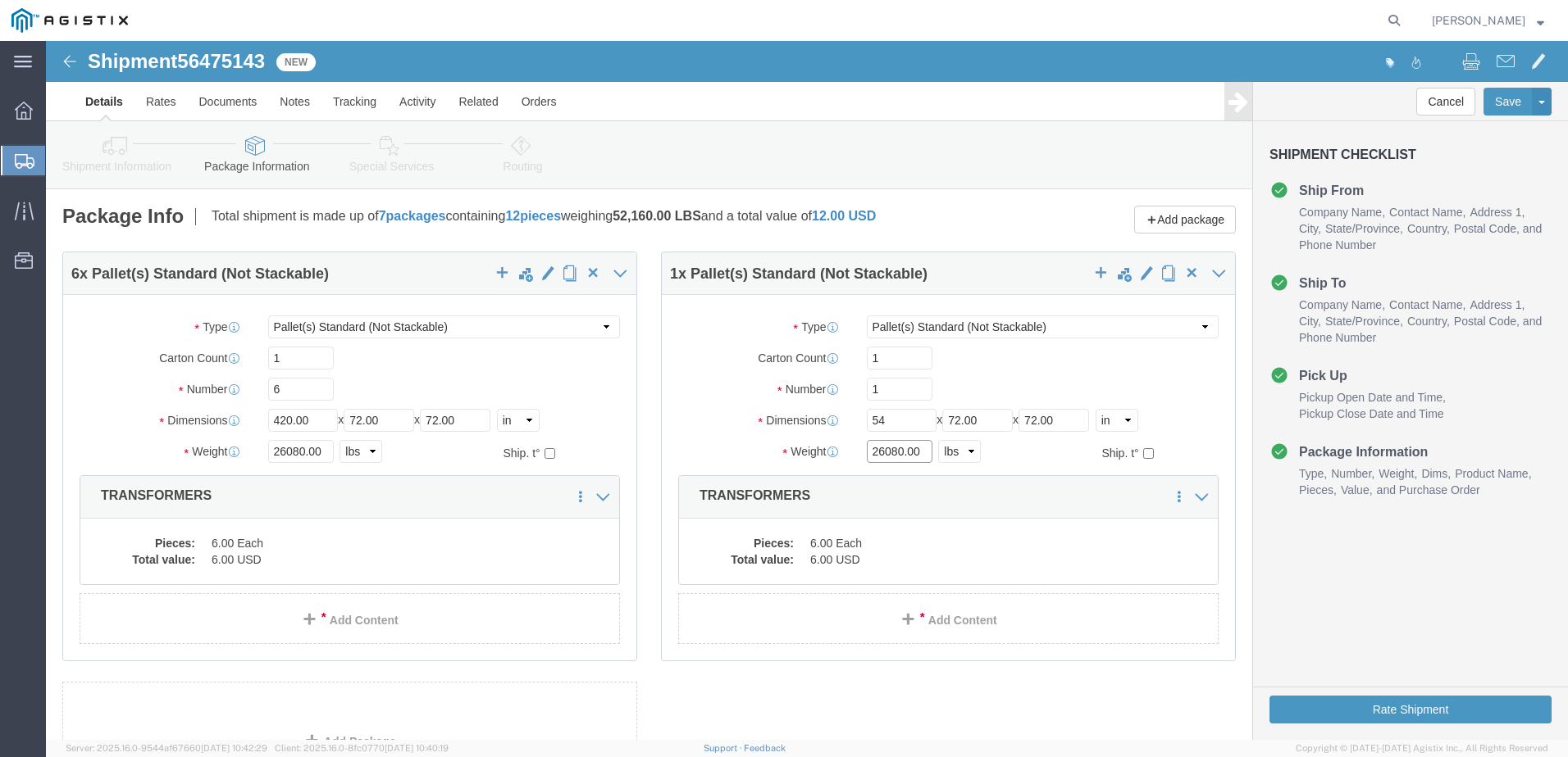
click div "Weight 26080.00 Select kgs lbs Ship. t°"
type input "1540.00"
click dd "6.00 USD"
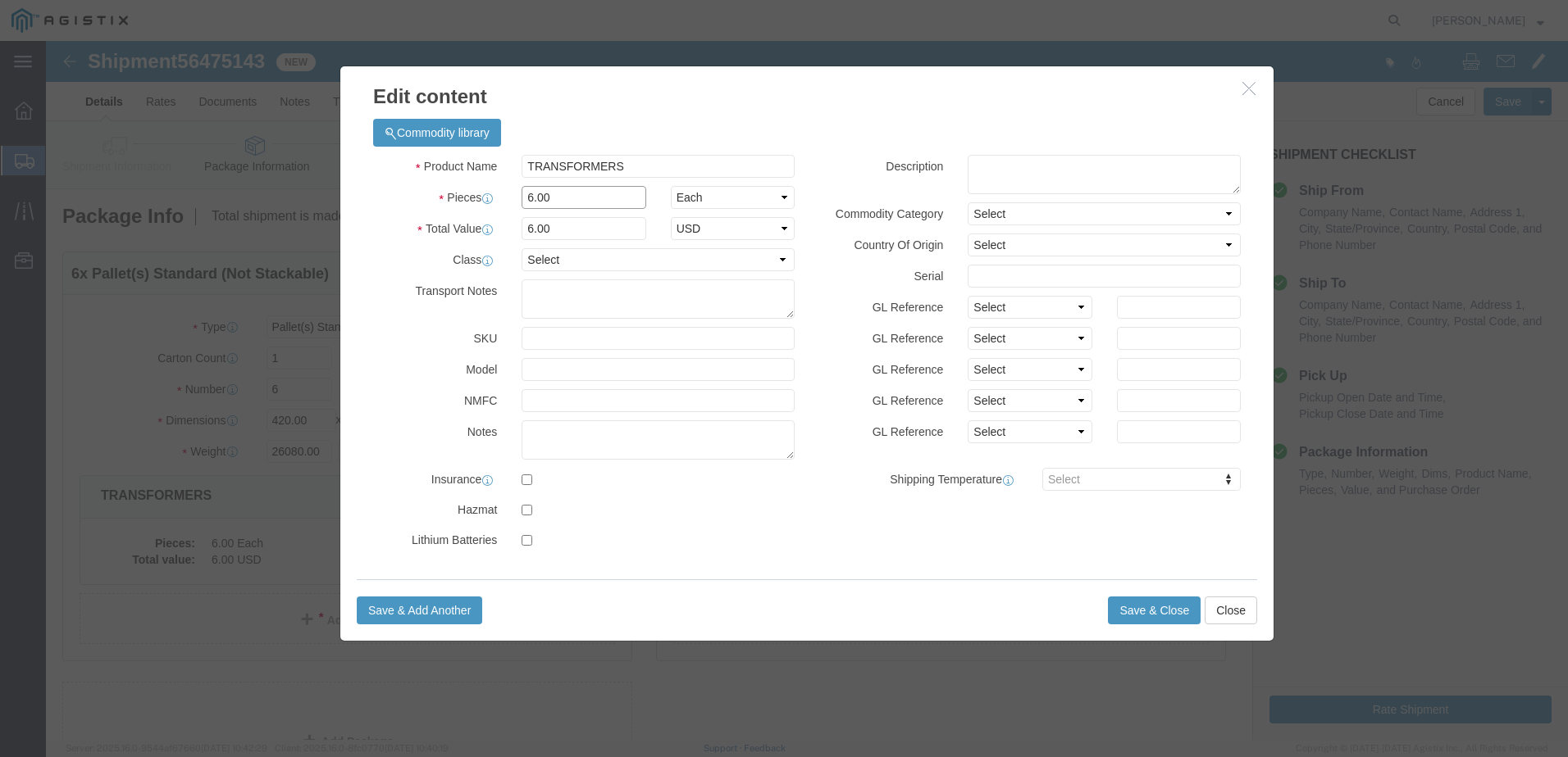
click div "Pieces 6.00 Select Bag Barrels 100Board Feet Bottle Box Blister Pack Carats Can…"
type input "1"
click button "Save & Close"
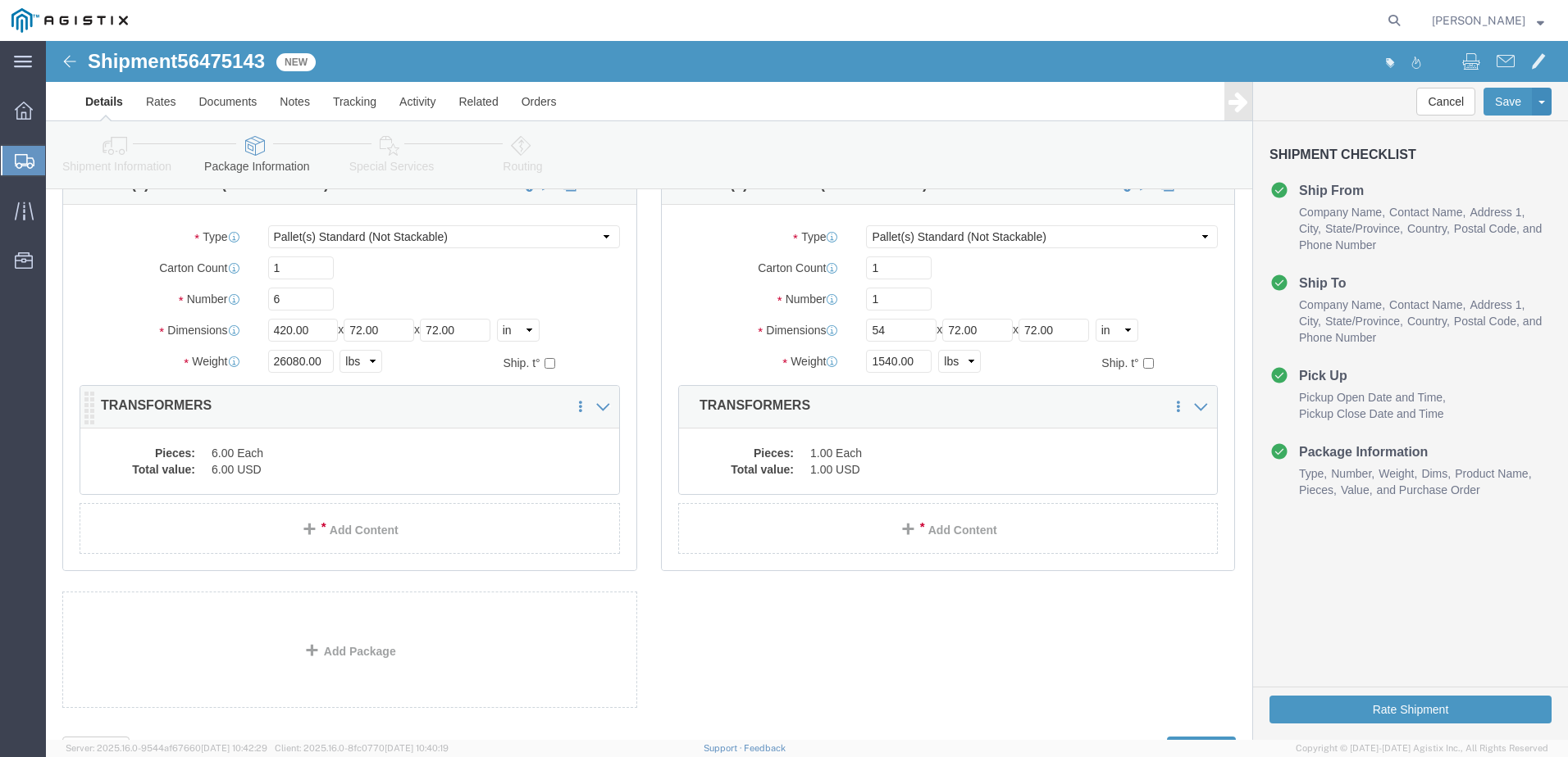
scroll to position [165, 0]
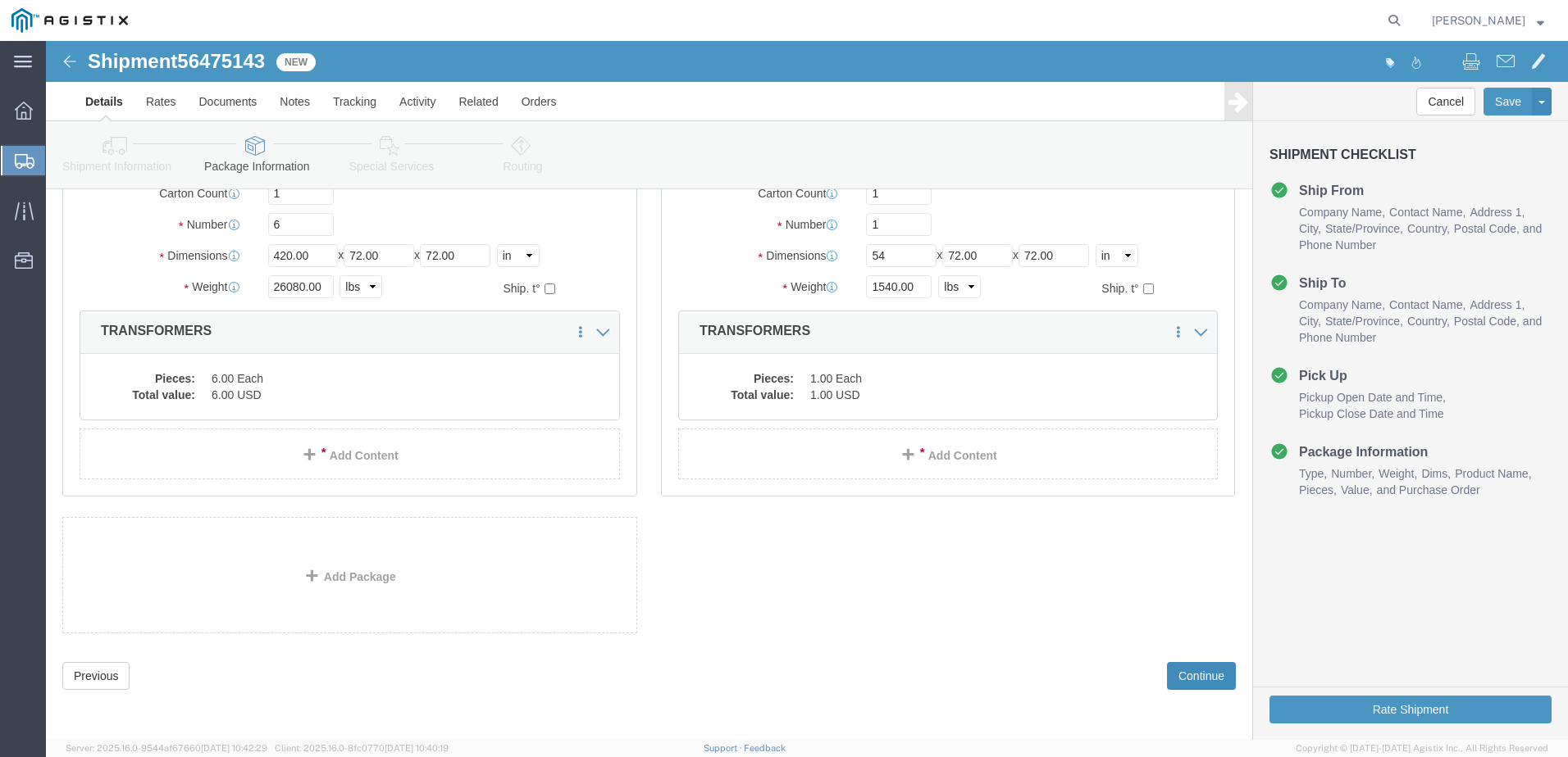
click button "Continue"
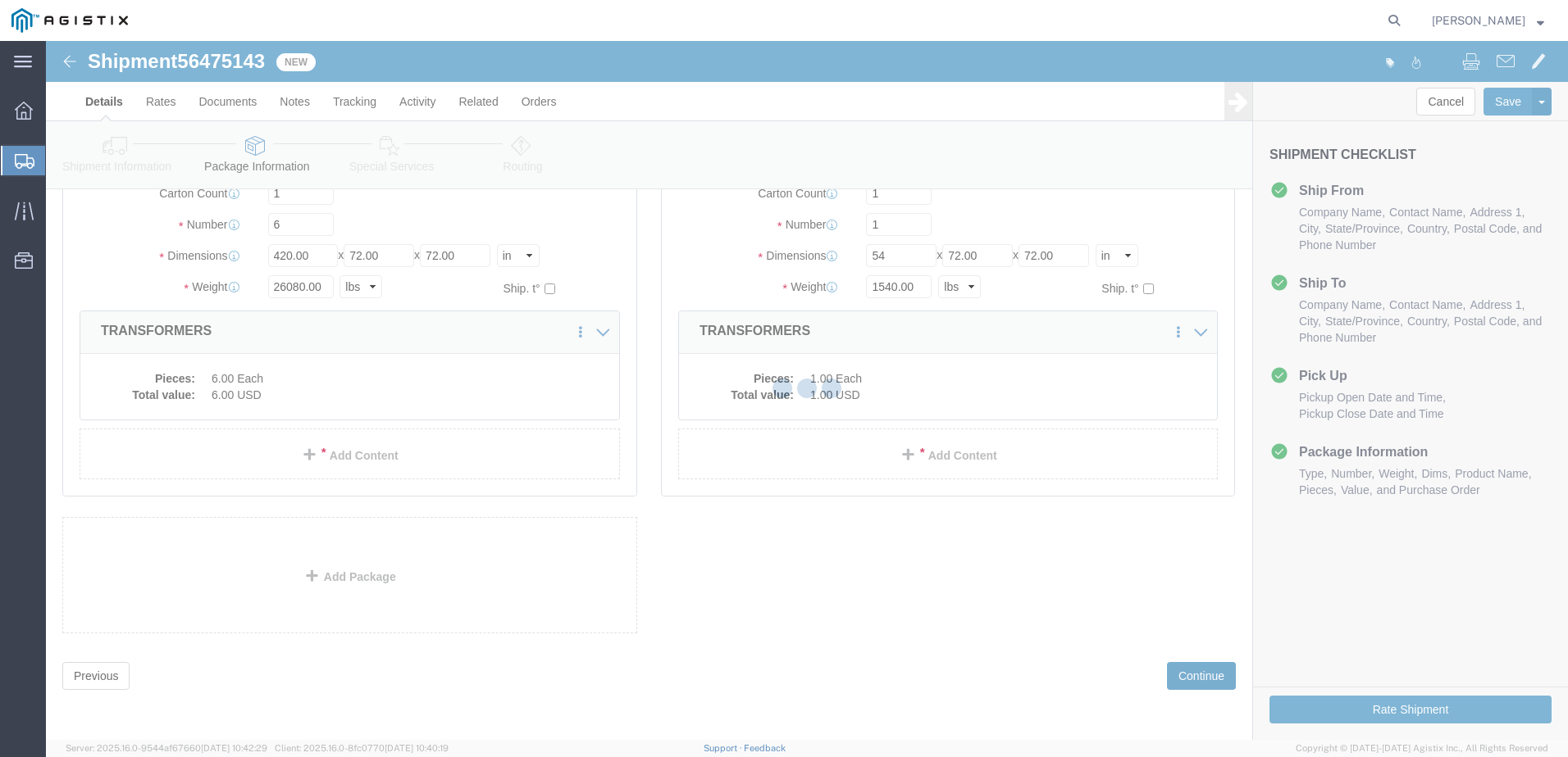
select select
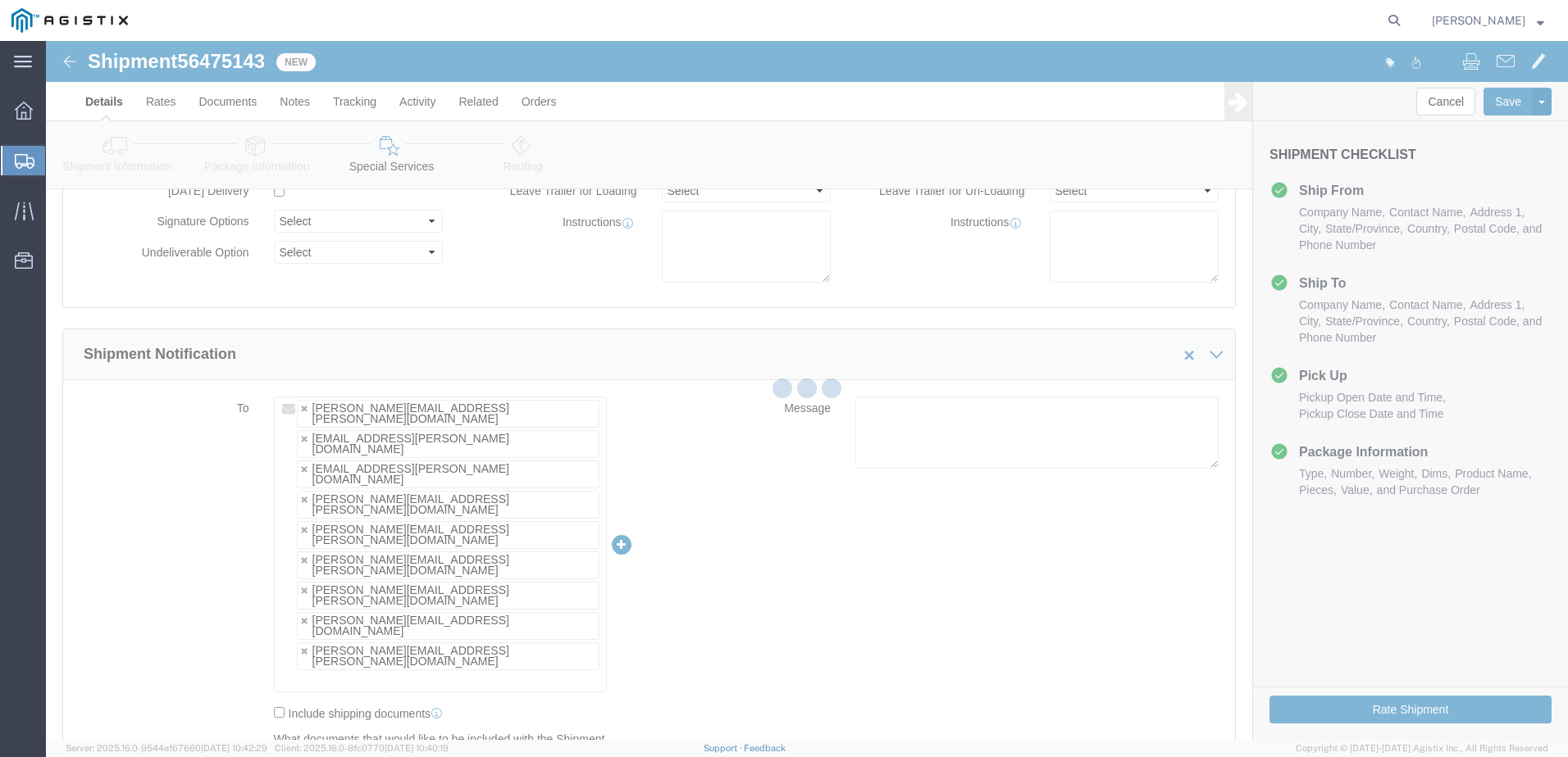
scroll to position [242, 0]
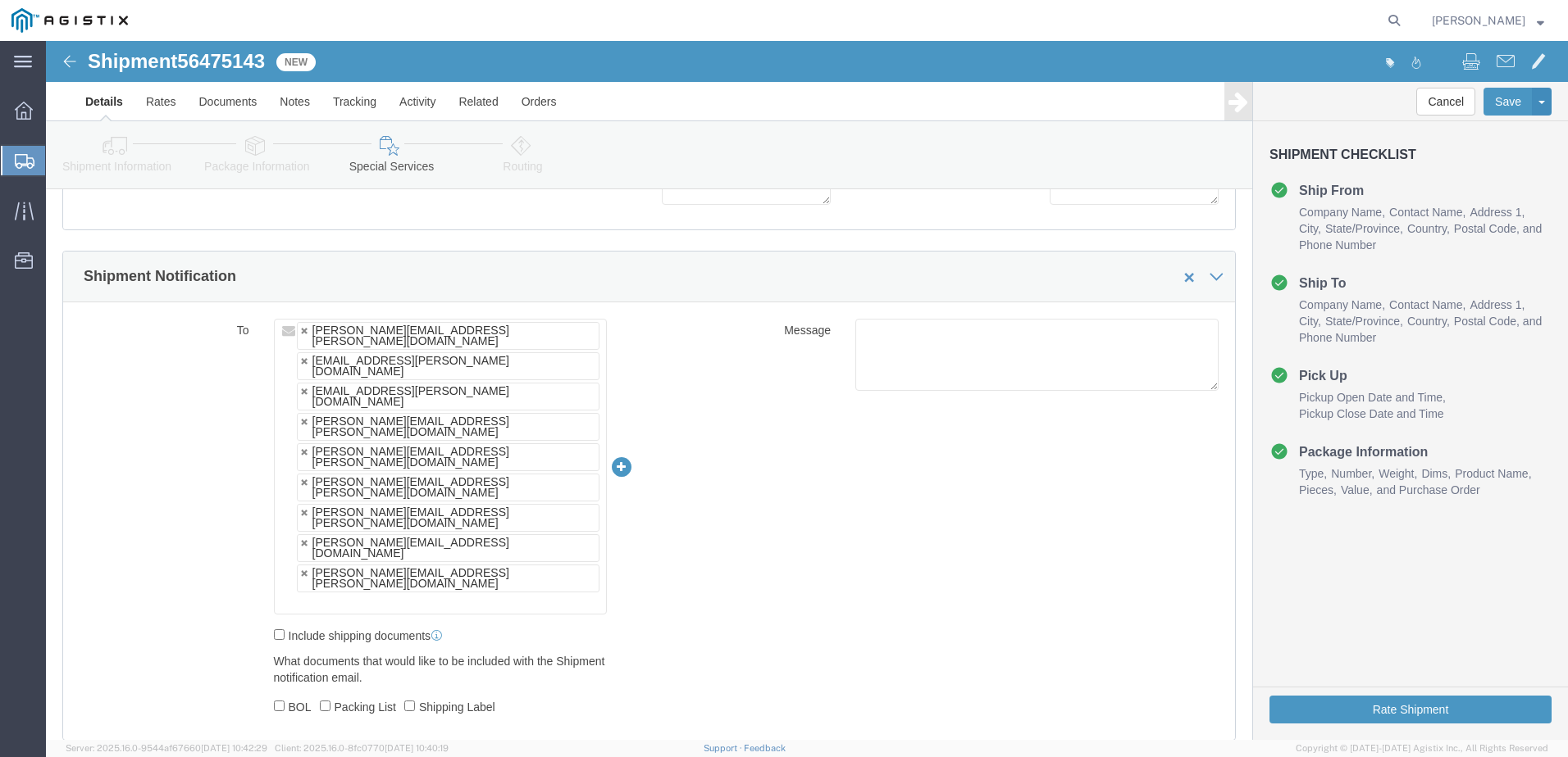
click button "Continue"
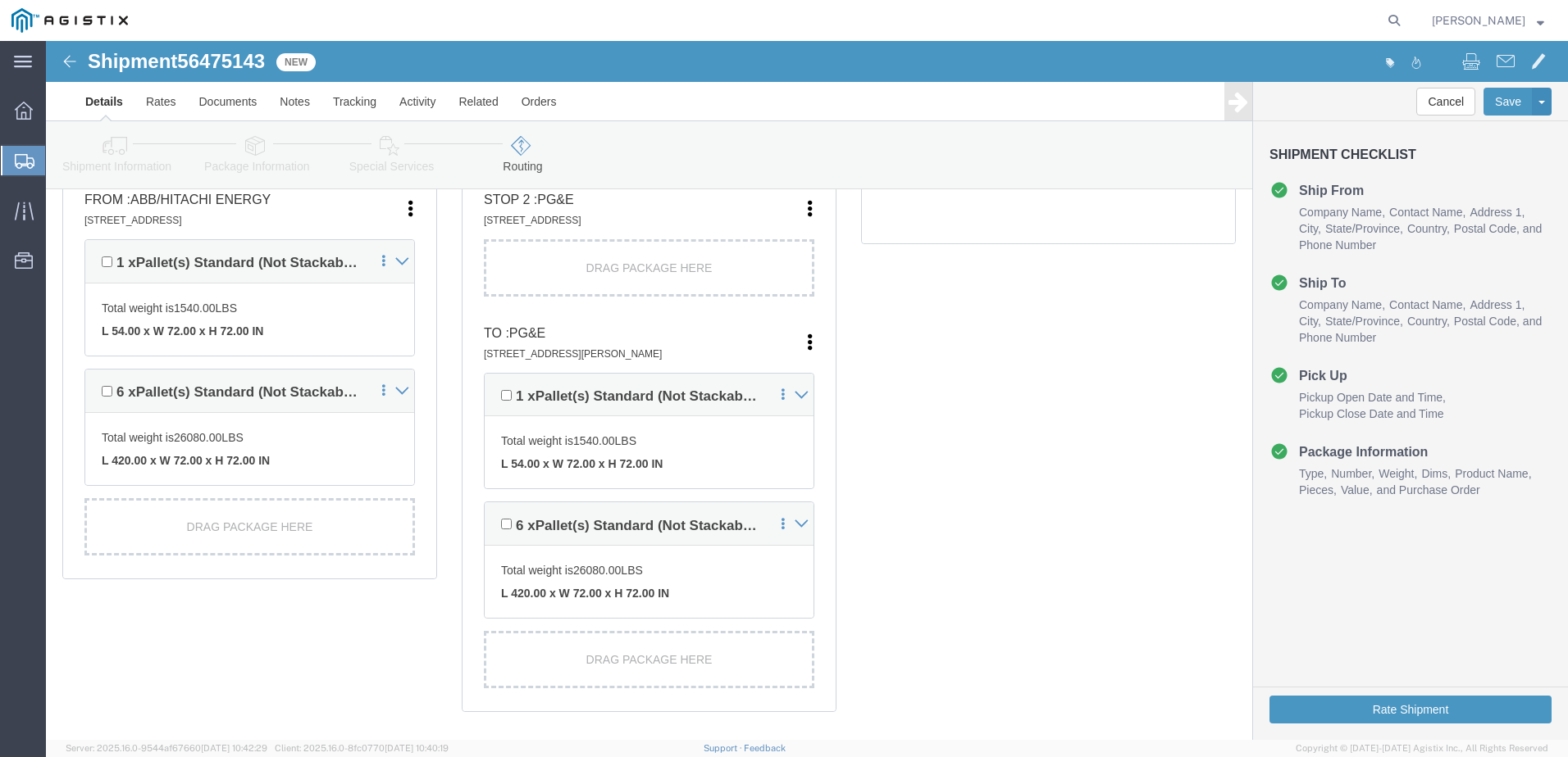
scroll to position [410, 0]
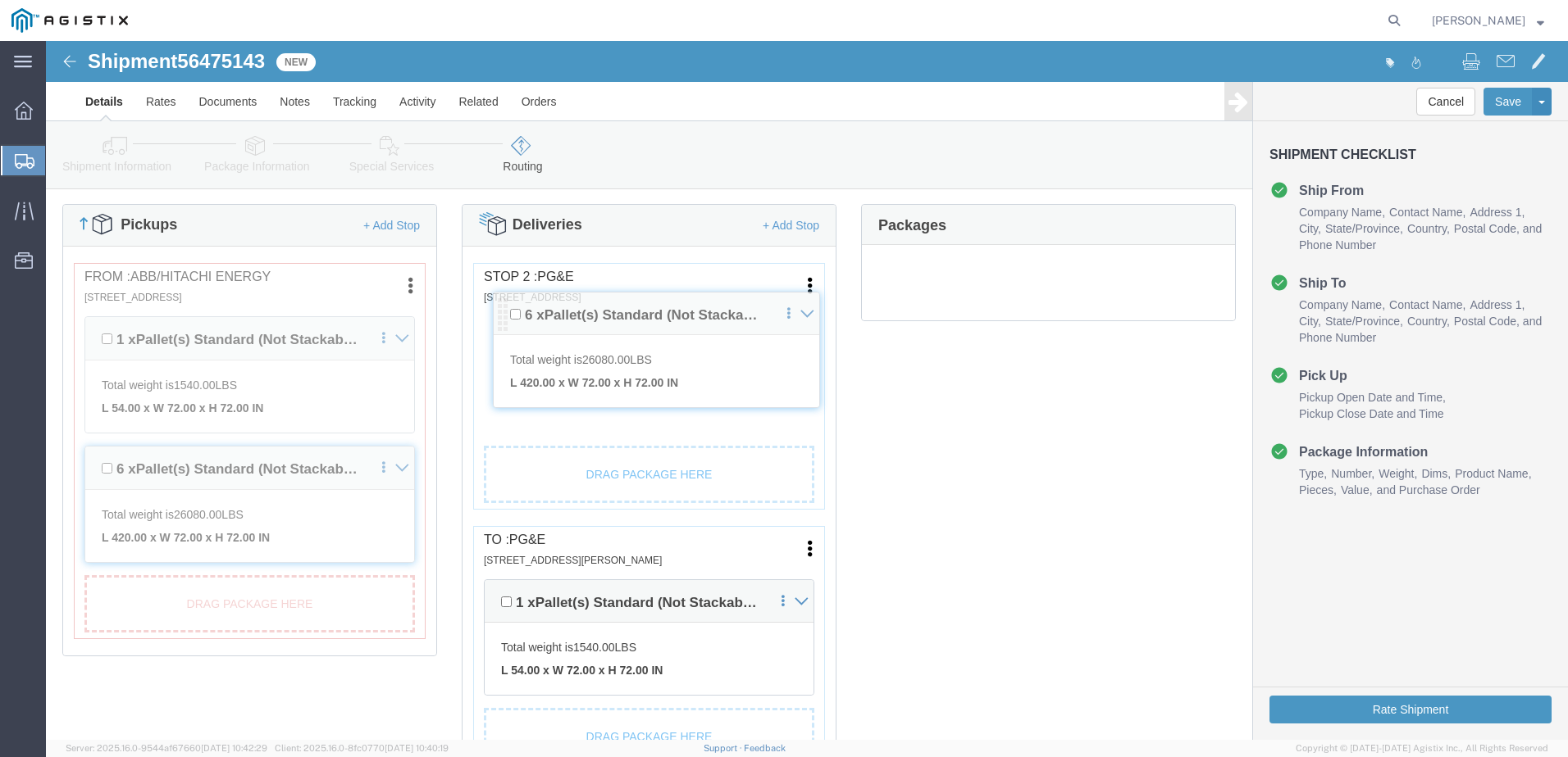
drag, startPoint x: 444, startPoint y: 550, endPoint x: 457, endPoint y: 266, distance: 284.3
click div "Pickups + Add Stop From : ABB/Hitachi Energy 500 MO-94, [GEOGRAPHIC_DATA], [GEO…"
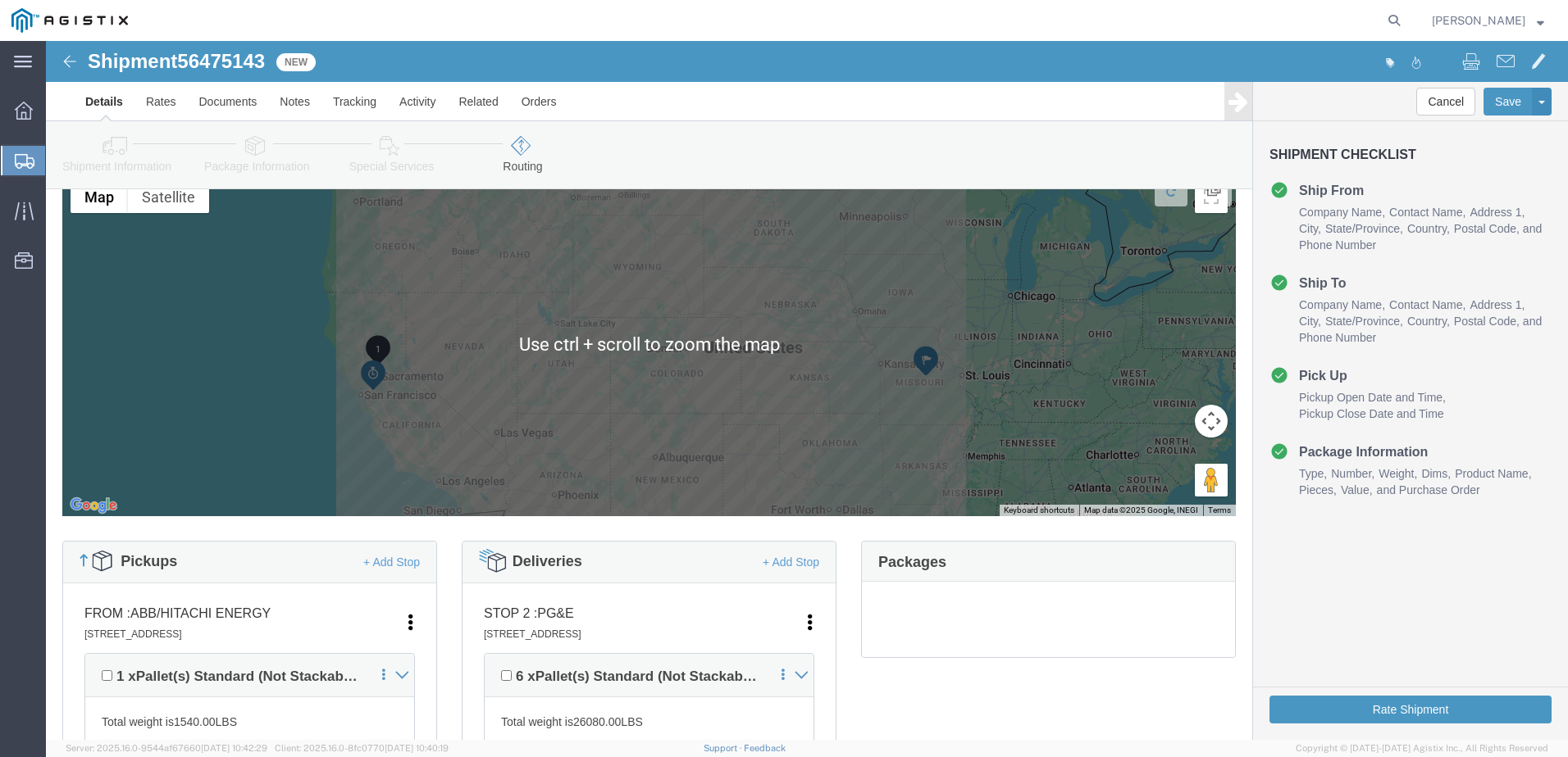
scroll to position [0, 0]
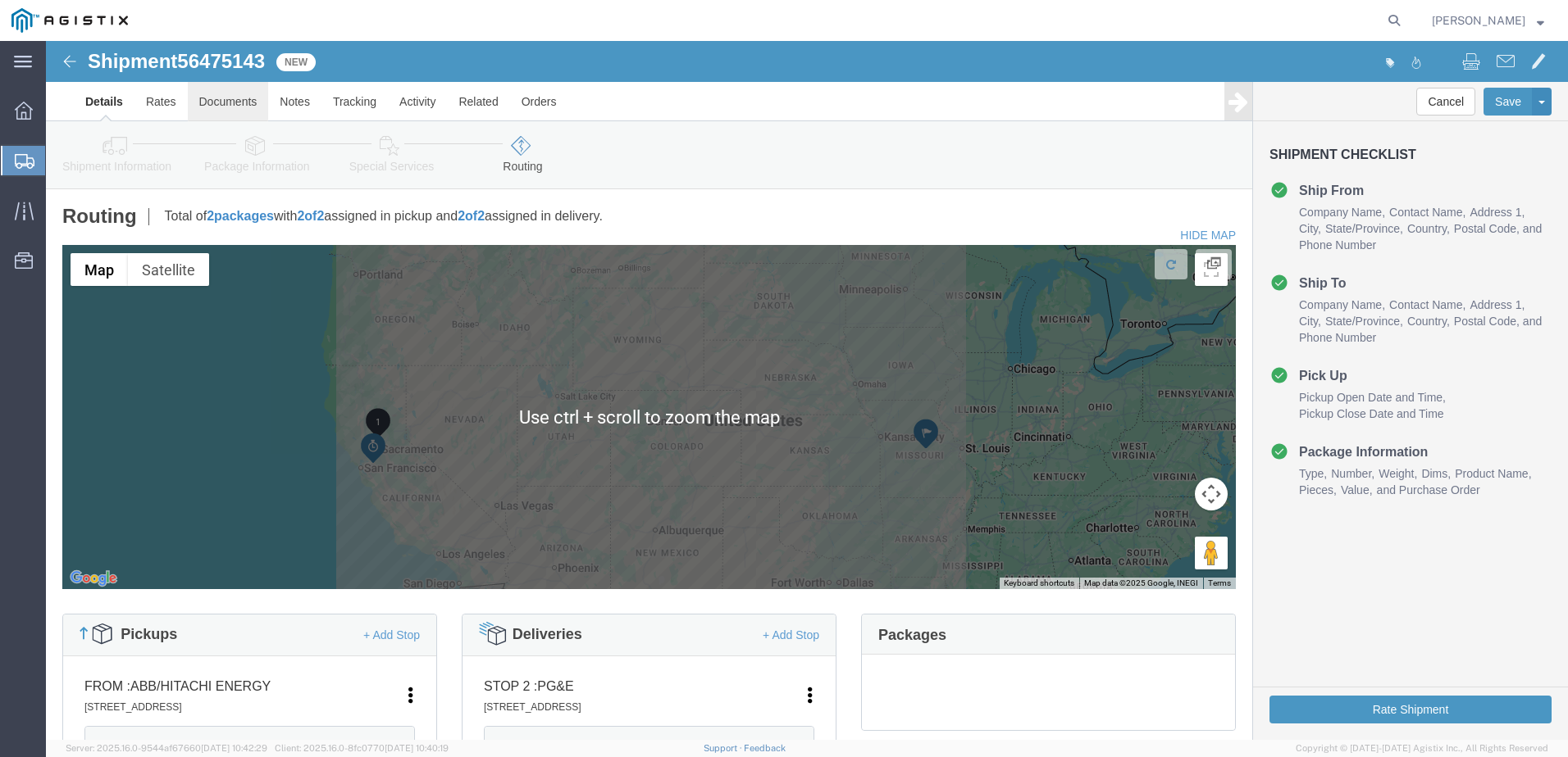
click link "Documents"
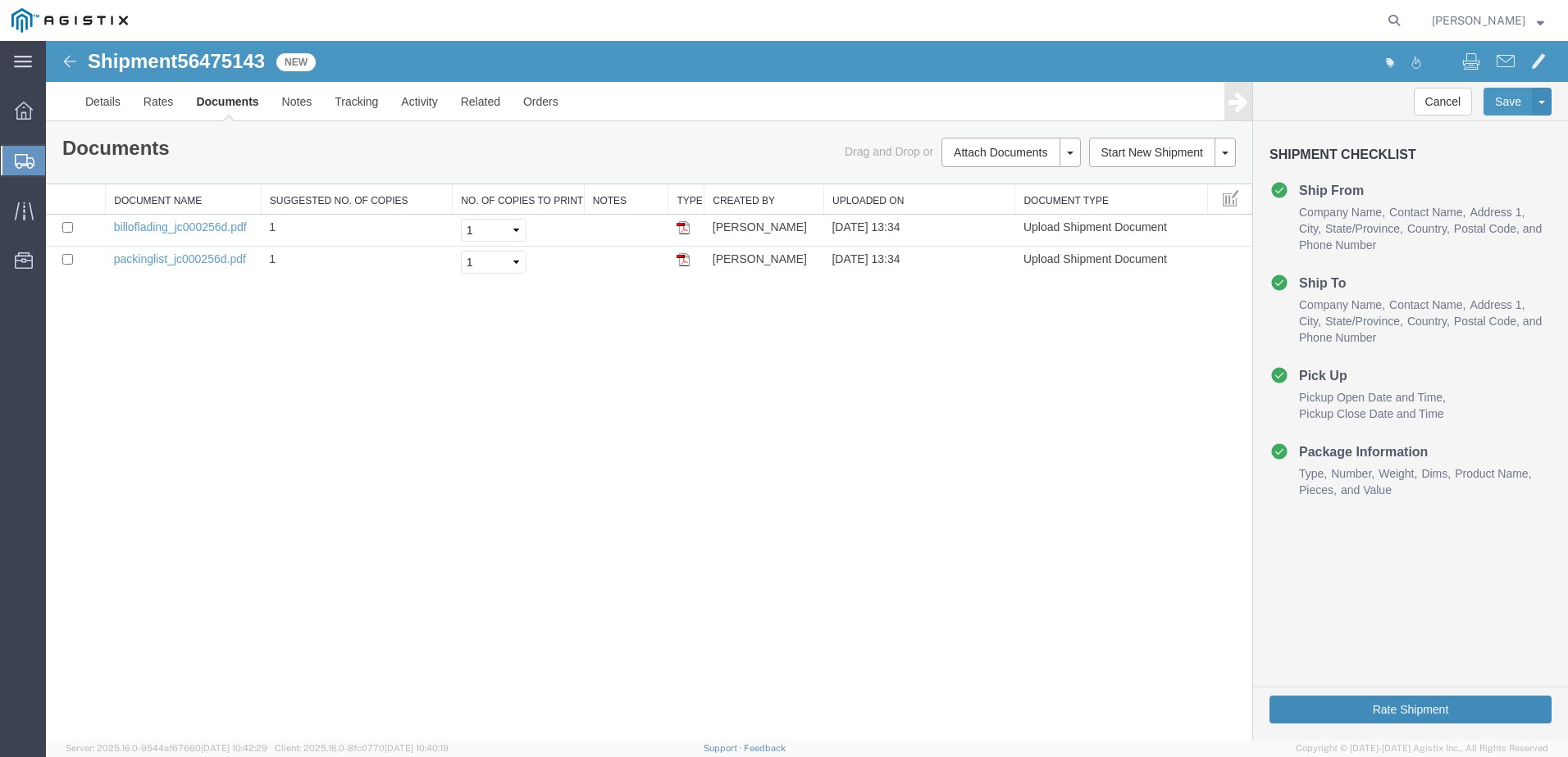
click at [1425, 709] on button "Rate Shipment" at bounding box center [1410, 710] width 282 height 28
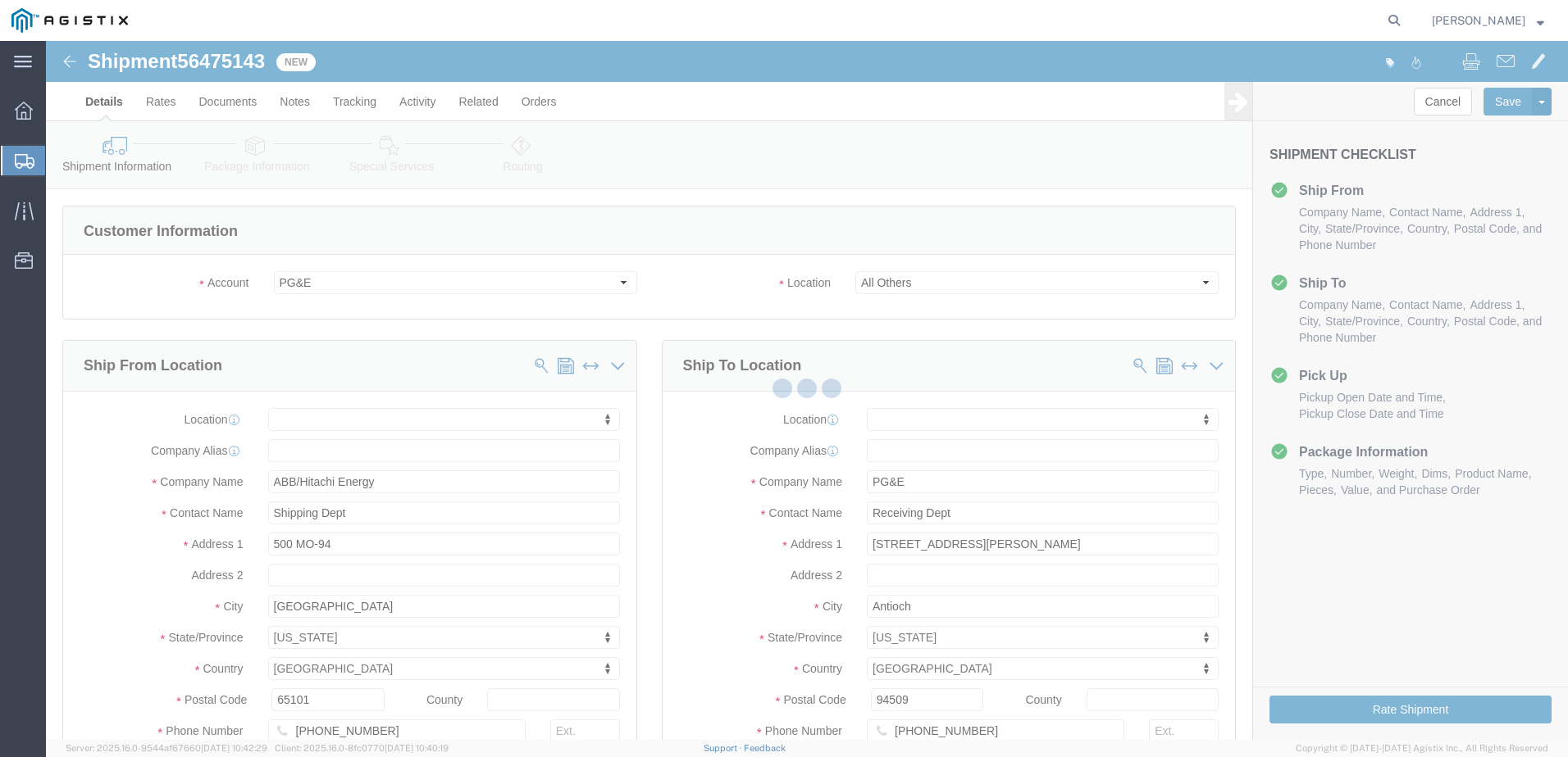
select select
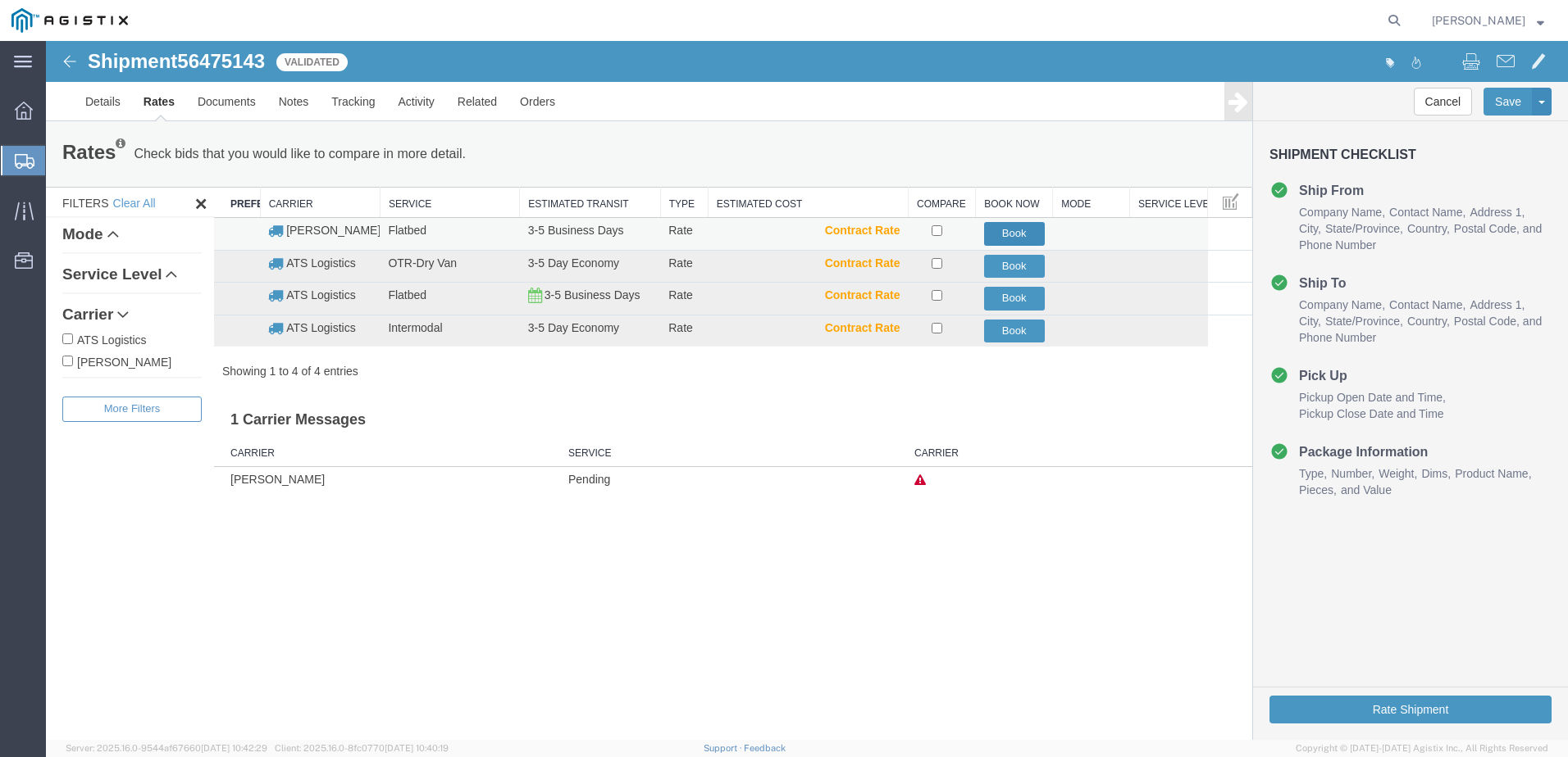
click at [1015, 232] on button "Book" at bounding box center [1014, 234] width 61 height 24
